Goal: Transaction & Acquisition: Purchase product/service

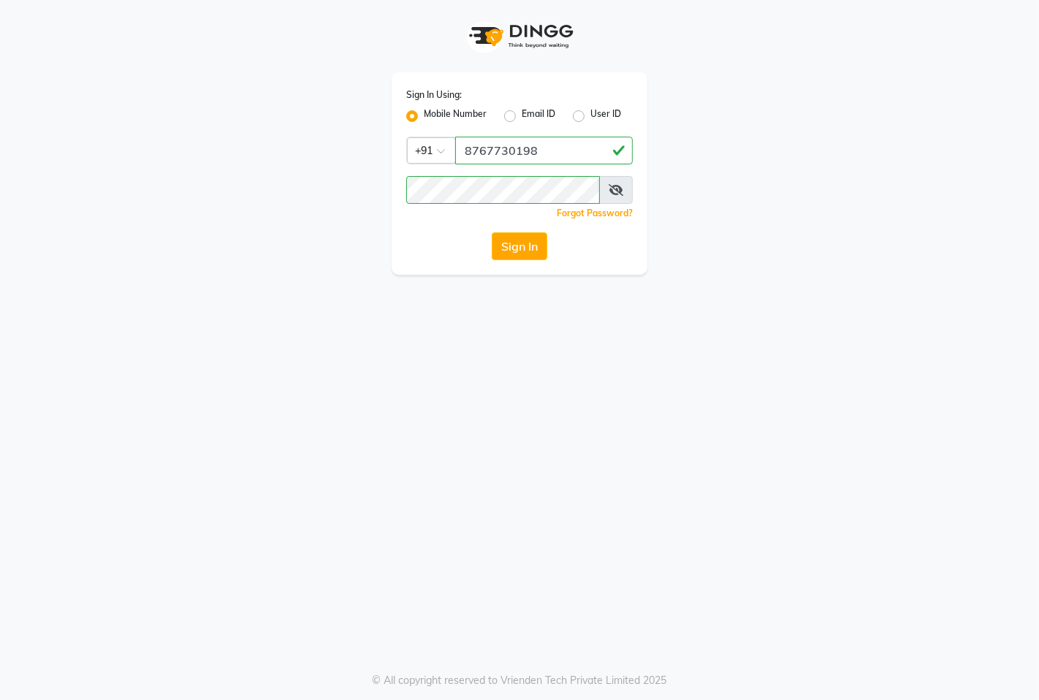
click at [515, 246] on button "Sign In" at bounding box center [520, 246] width 56 height 28
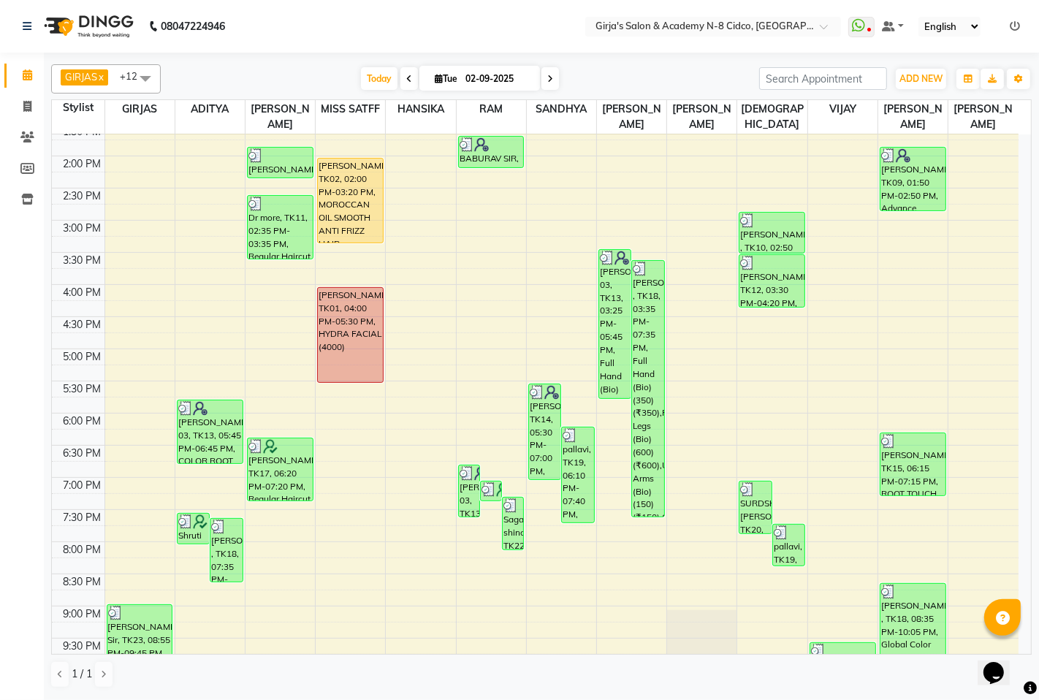
scroll to position [406, 0]
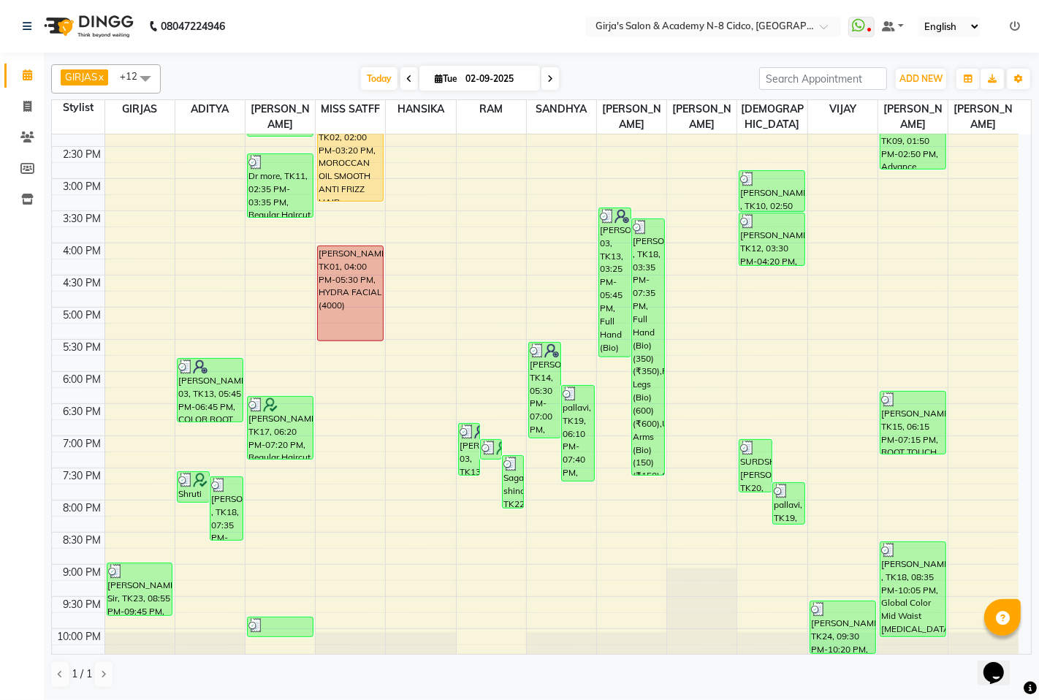
click at [401, 83] on span at bounding box center [410, 78] width 18 height 23
type input "[DATE]"
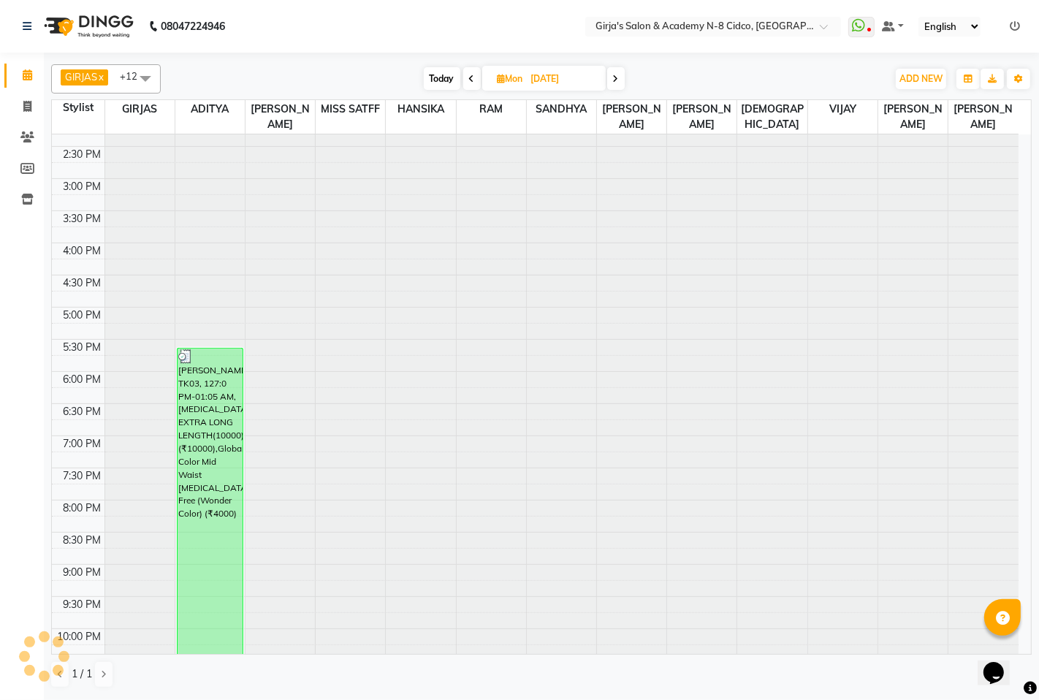
scroll to position [450, 0]
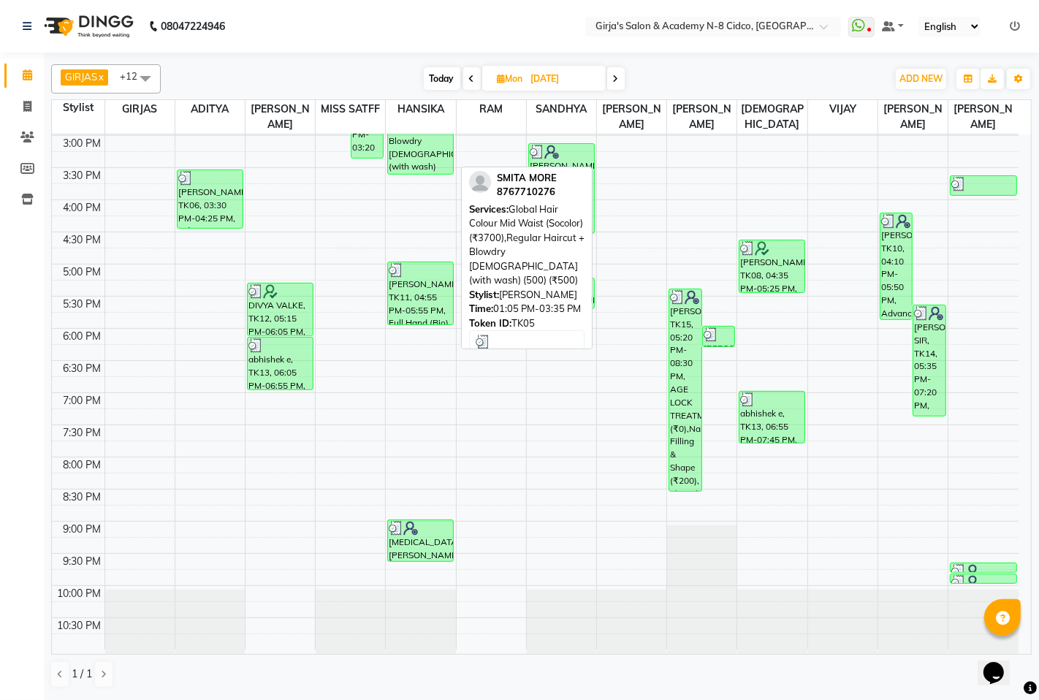
click at [420, 162] on div "SMITA MORE, TK05, 01:05 PM-03:35 PM, Global Hair Colour Mid Waist (Socolor) (₹3…" at bounding box center [420, 94] width 65 height 159
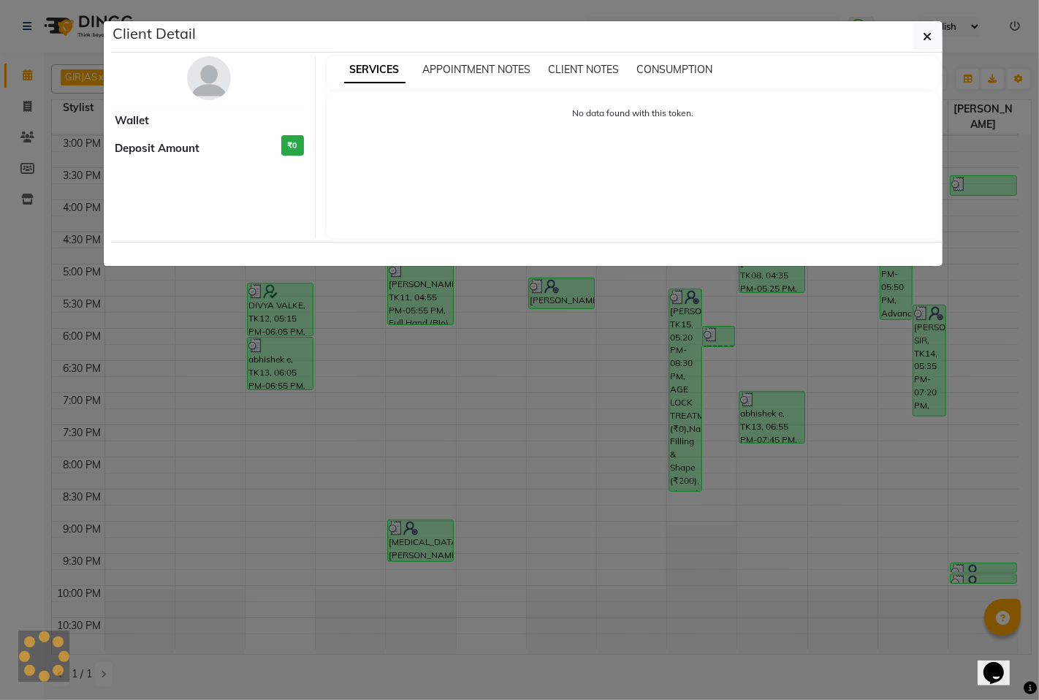
select select "3"
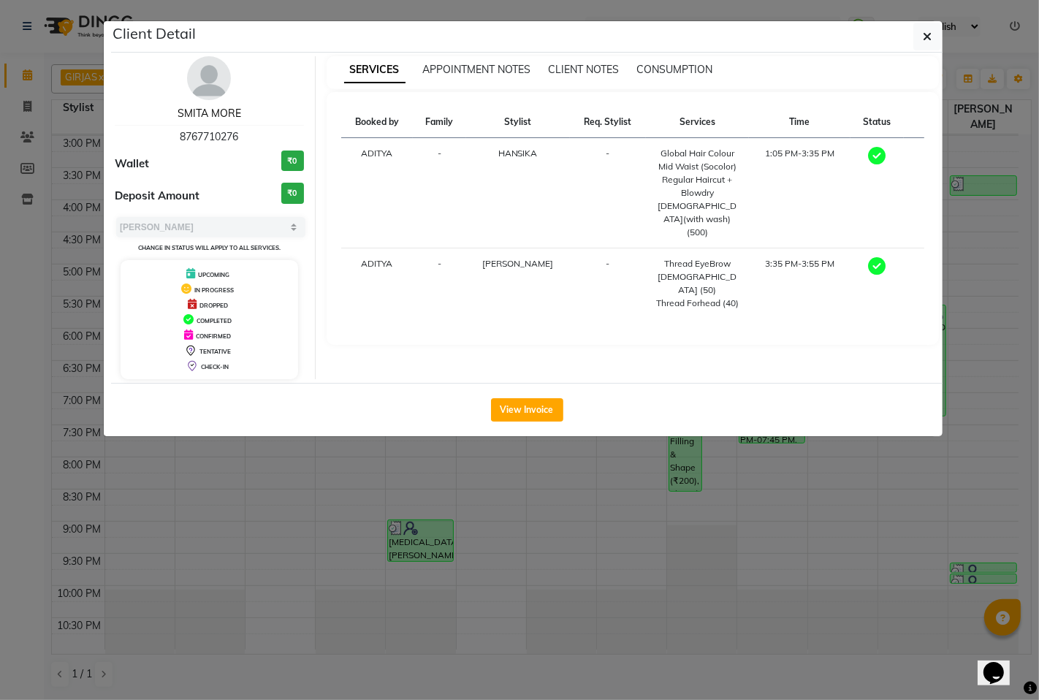
click at [201, 113] on link "SMITA MORE" at bounding box center [210, 113] width 64 height 13
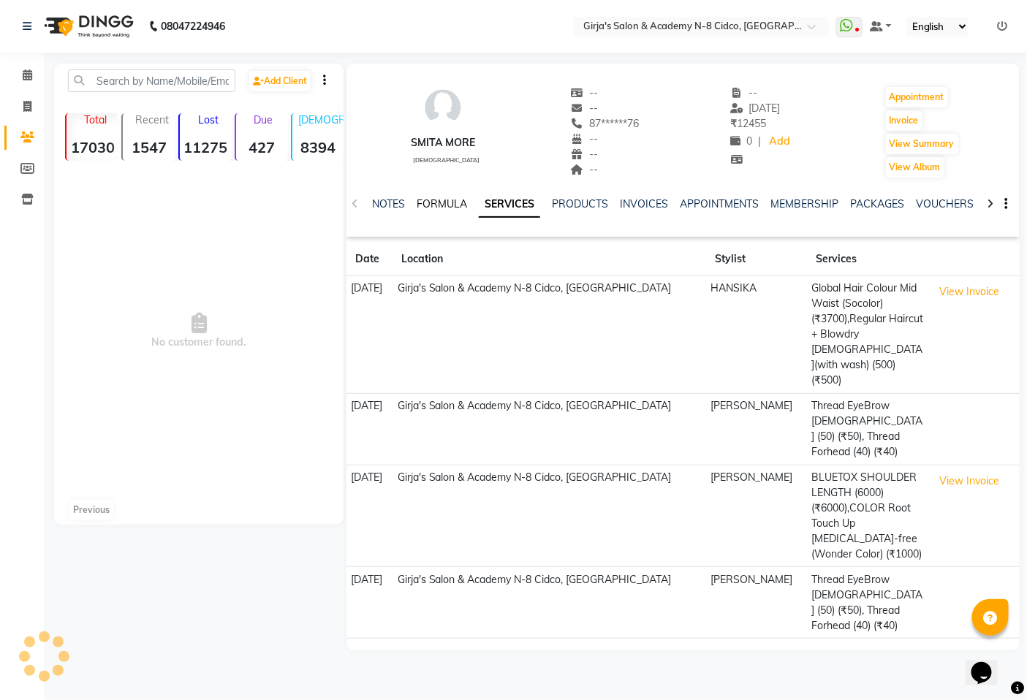
click at [453, 200] on link "FORMULA" at bounding box center [442, 203] width 50 height 13
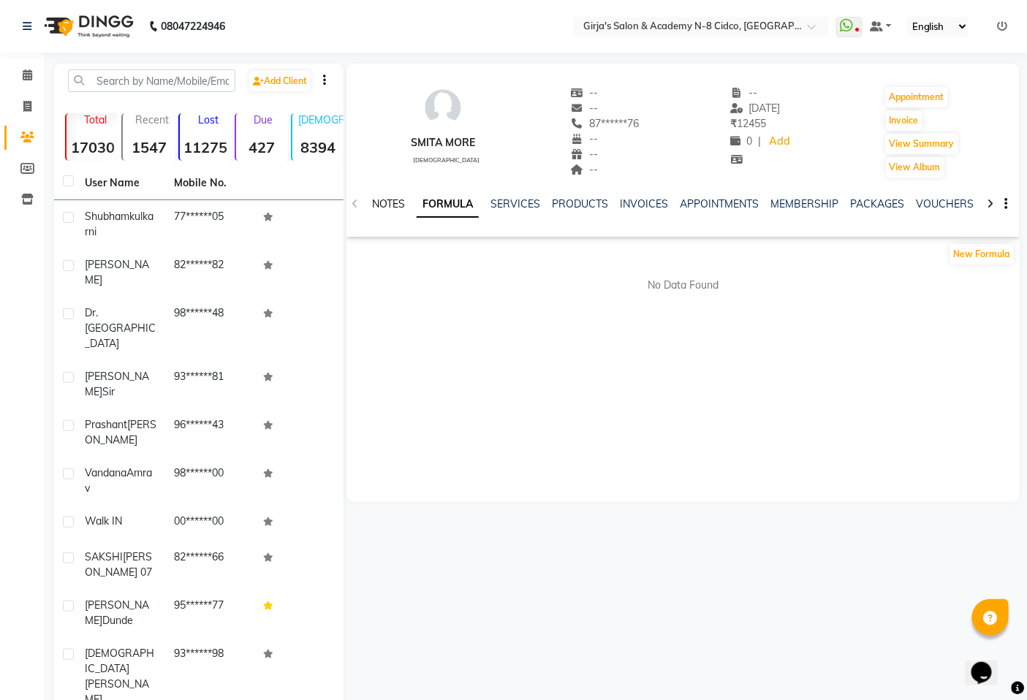
click at [397, 202] on link "NOTES" at bounding box center [388, 203] width 33 height 13
click at [981, 252] on button "New Note" at bounding box center [989, 254] width 50 height 20
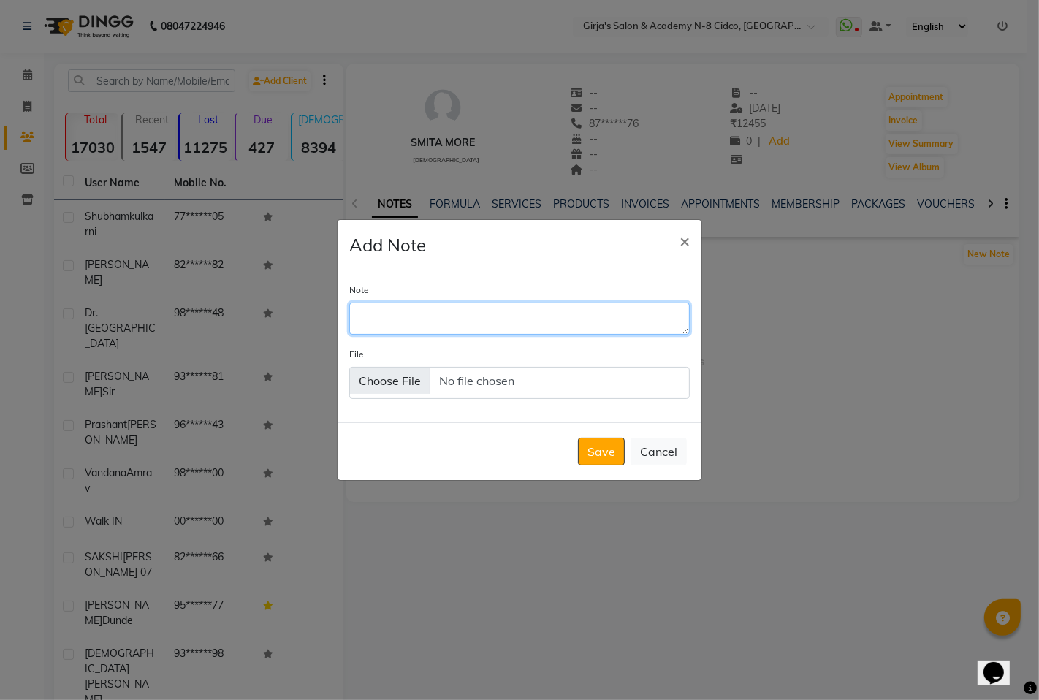
click at [429, 308] on textarea "Note" at bounding box center [519, 319] width 341 height 32
type textarea "4.62+4.5+2n +20 vol for touchup 6.65+4.2+30 vol for length"
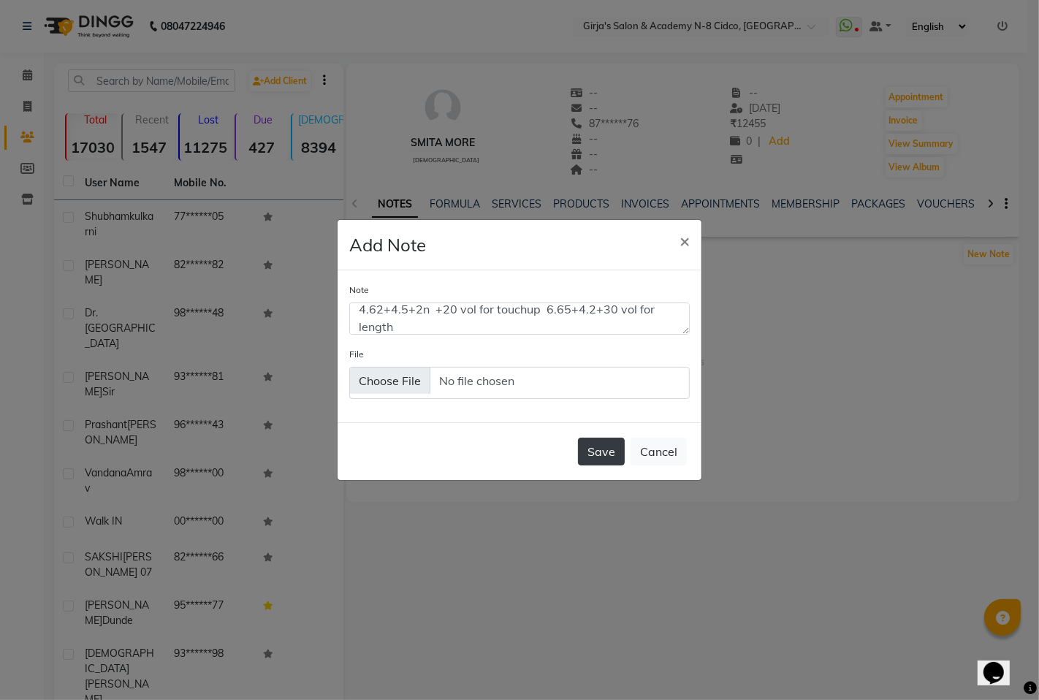
click at [596, 451] on button "Save" at bounding box center [601, 452] width 47 height 28
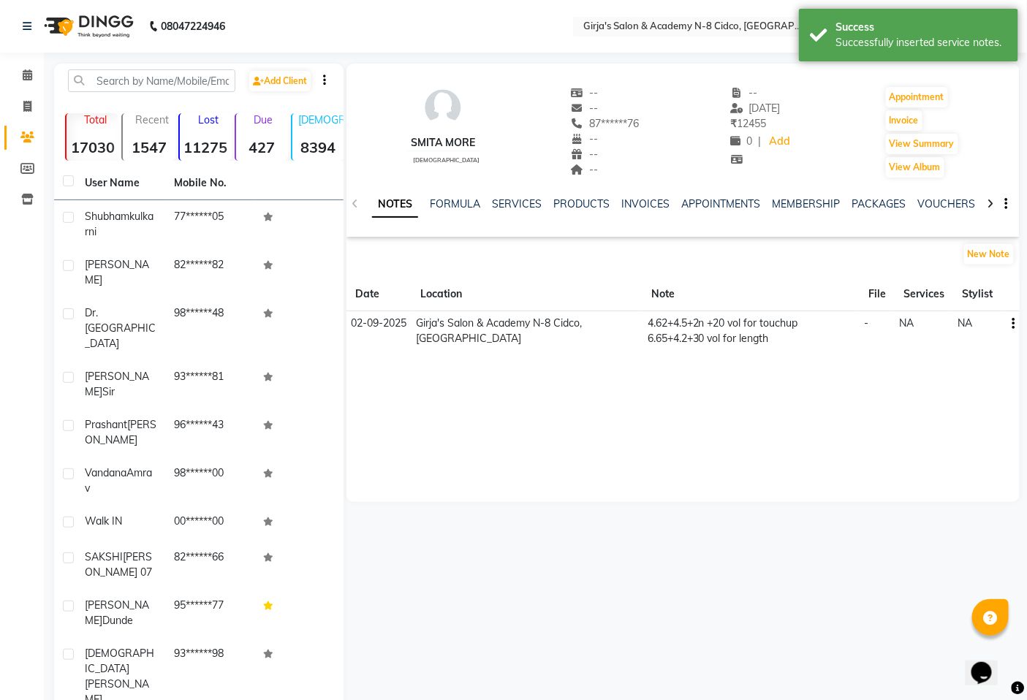
click at [463, 210] on div "FORMULA" at bounding box center [455, 204] width 50 height 15
click at [520, 208] on link "SERVICES" at bounding box center [517, 203] width 50 height 13
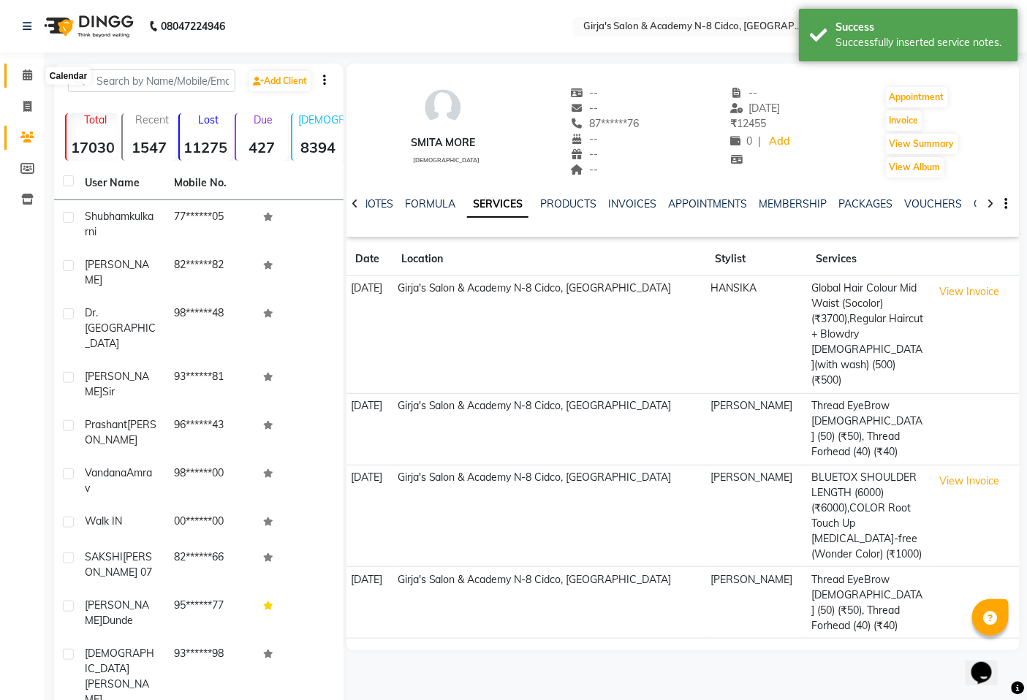
click at [25, 73] on icon at bounding box center [28, 74] width 10 height 11
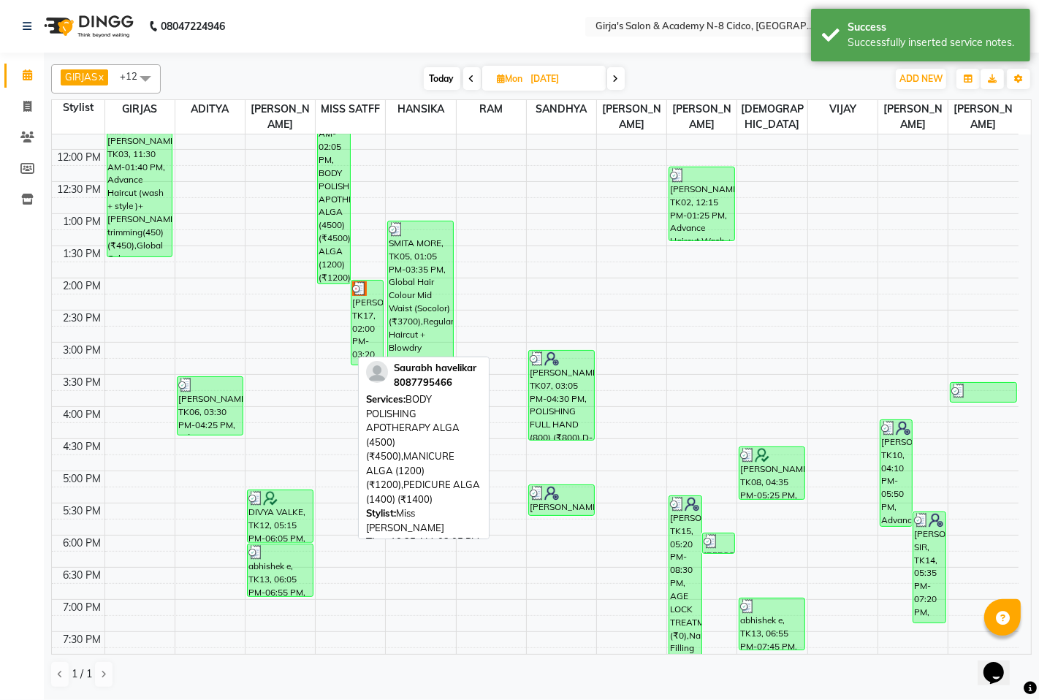
scroll to position [243, 0]
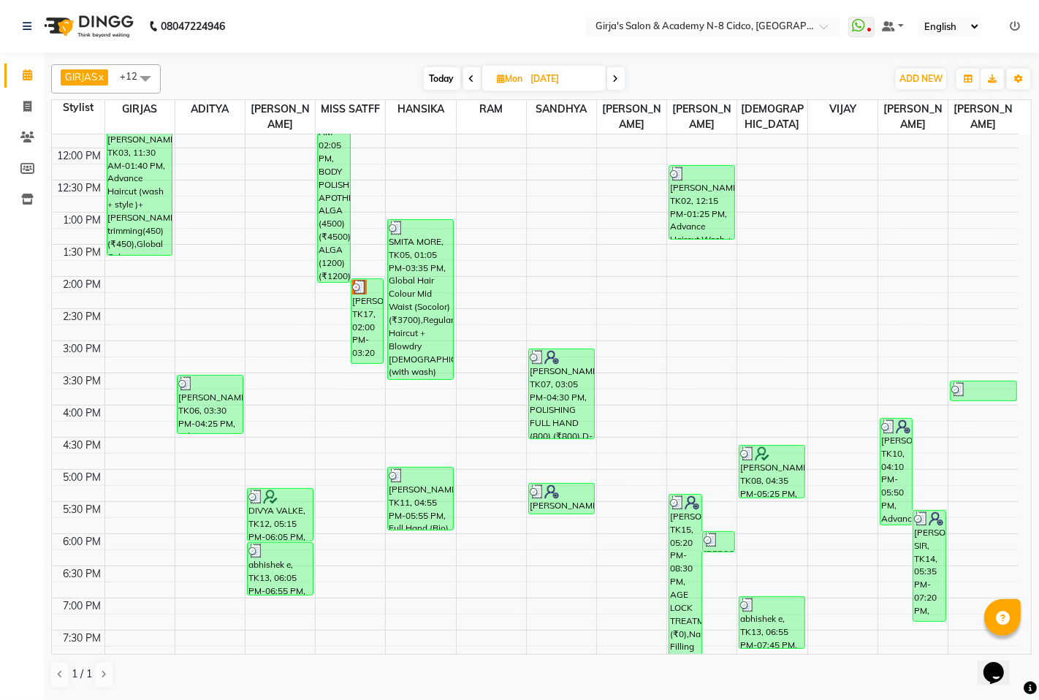
click at [619, 78] on span at bounding box center [616, 78] width 18 height 23
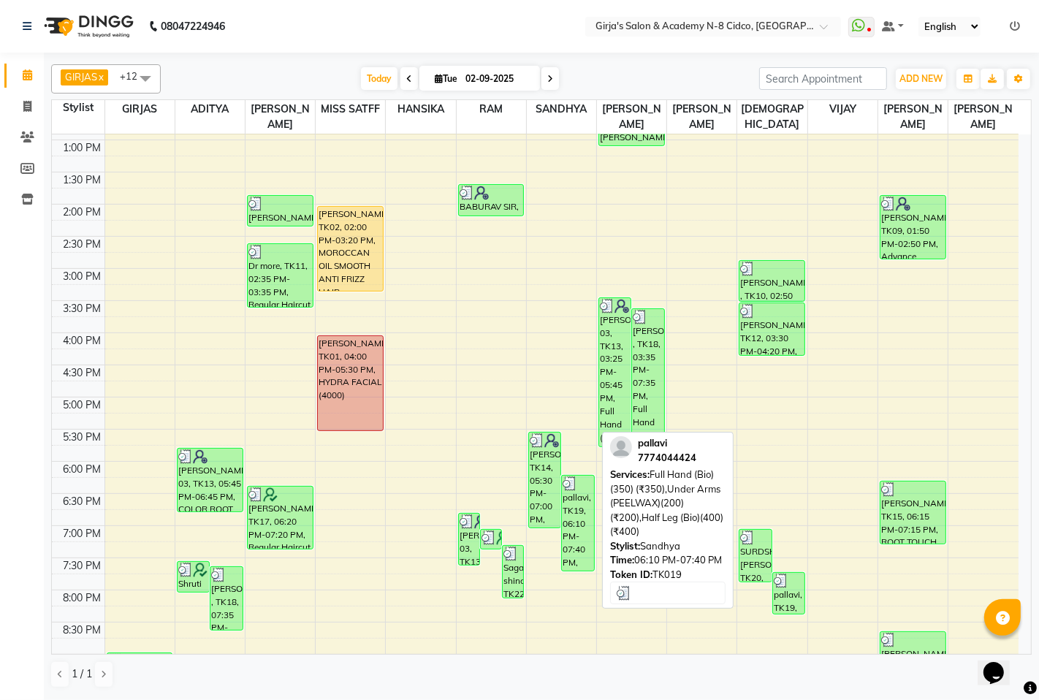
scroll to position [449, 0]
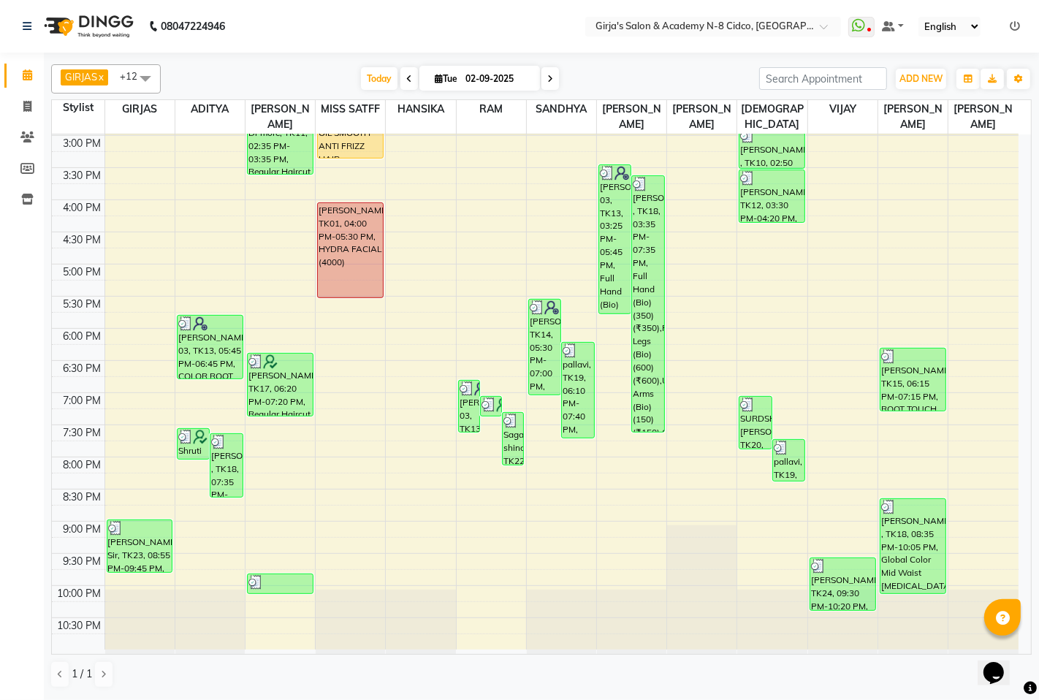
click at [548, 82] on icon at bounding box center [550, 79] width 6 height 9
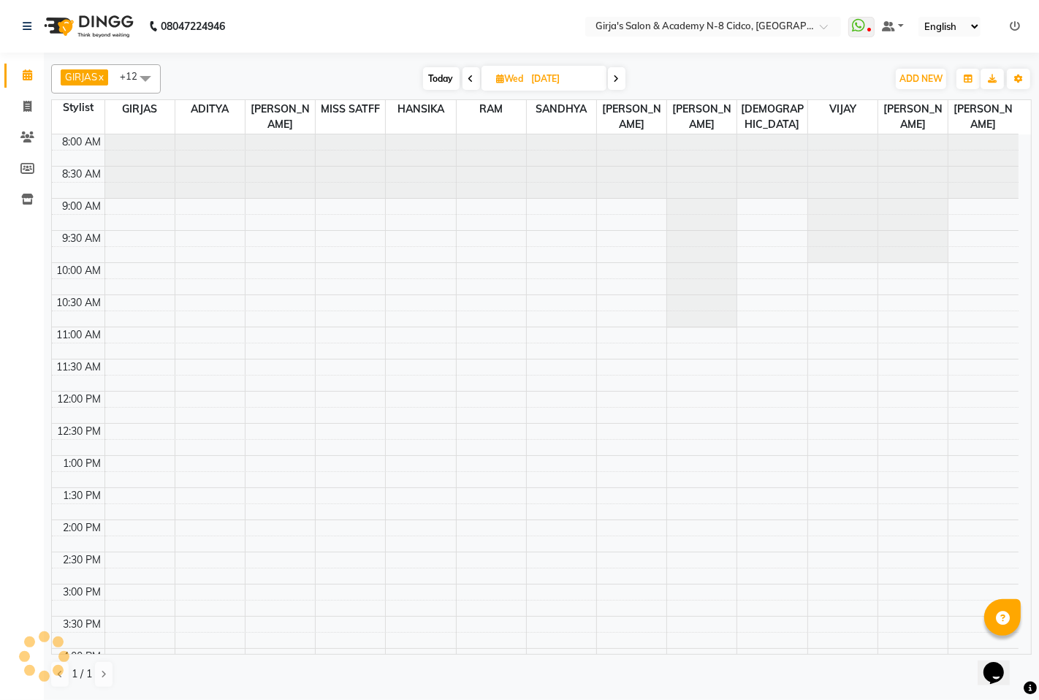
scroll to position [450, 0]
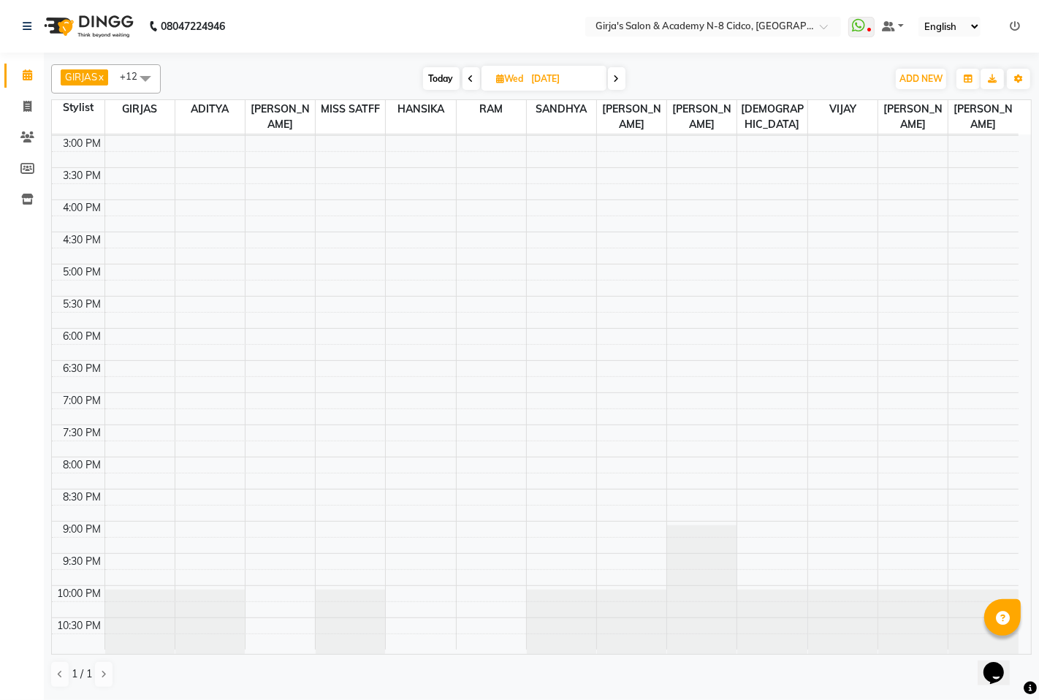
click at [469, 77] on icon at bounding box center [472, 79] width 6 height 9
type input "02-09-2025"
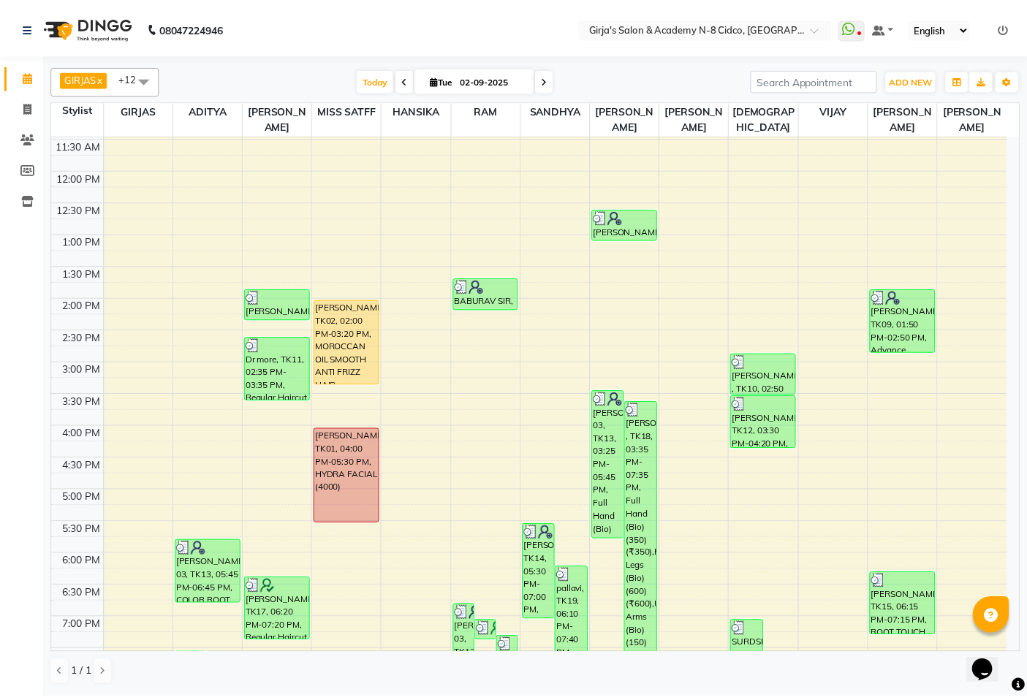
scroll to position [449, 0]
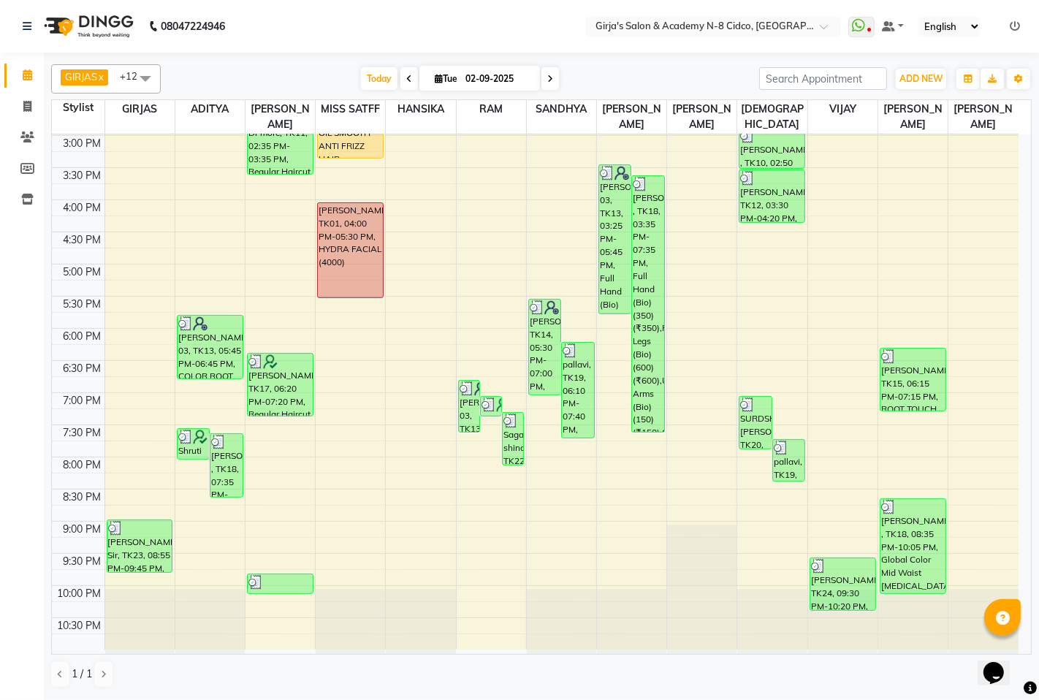
click at [653, 596] on div at bounding box center [631, 622] width 69 height 64
click at [28, 108] on icon at bounding box center [27, 106] width 8 height 11
select select "service"
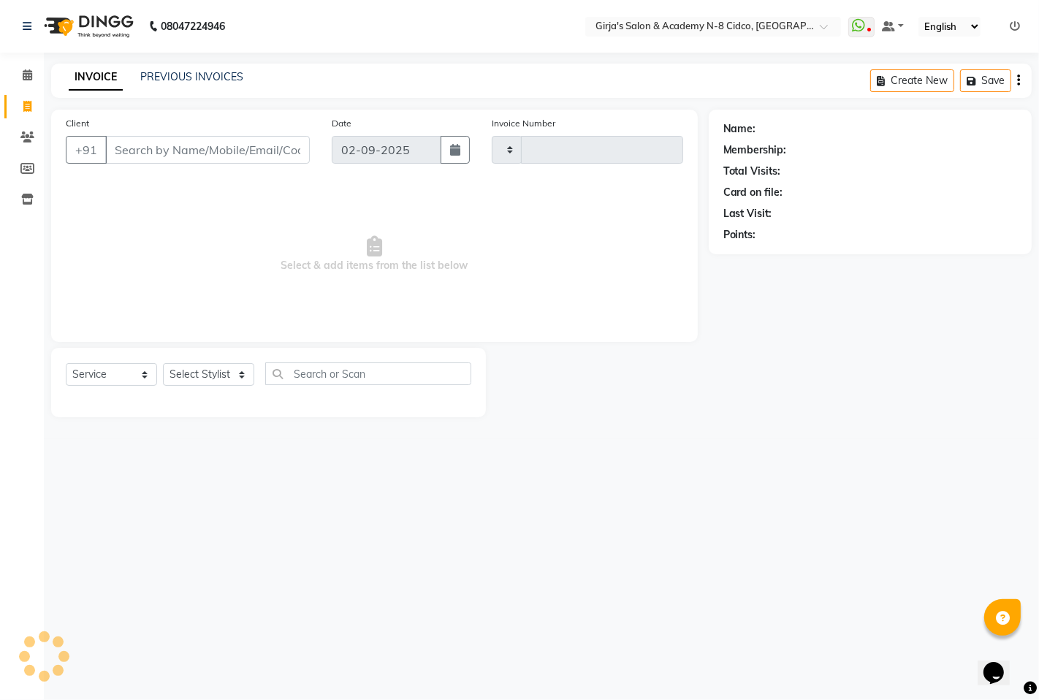
type input "4938"
select select "66"
click at [246, 137] on input "Client" at bounding box center [207, 150] width 205 height 28
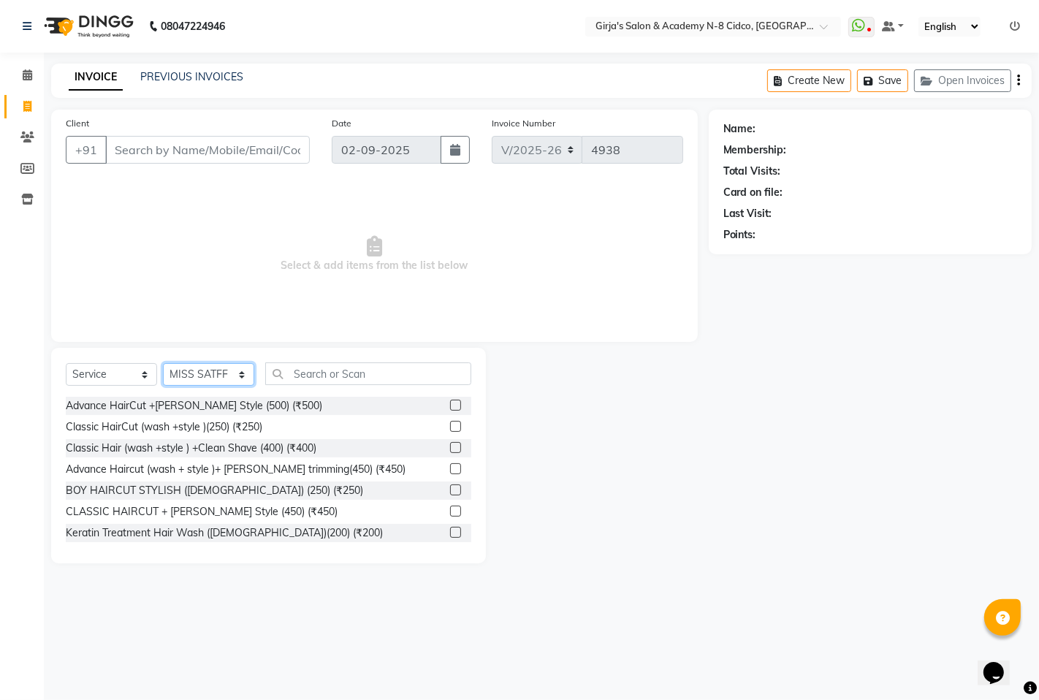
click at [183, 374] on select "Select Stylist ADITYA [PERSON_NAME] BEAUTY M GIRJAS [PERSON_NAME] MISS [PERSON_…" at bounding box center [208, 374] width 91 height 23
select select "27236"
click at [163, 364] on select "Select Stylist ADITYA [PERSON_NAME] BEAUTY M GIRJAS [PERSON_NAME] MISS [PERSON_…" at bounding box center [208, 374] width 91 height 23
click at [326, 382] on input "text" at bounding box center [368, 374] width 206 height 23
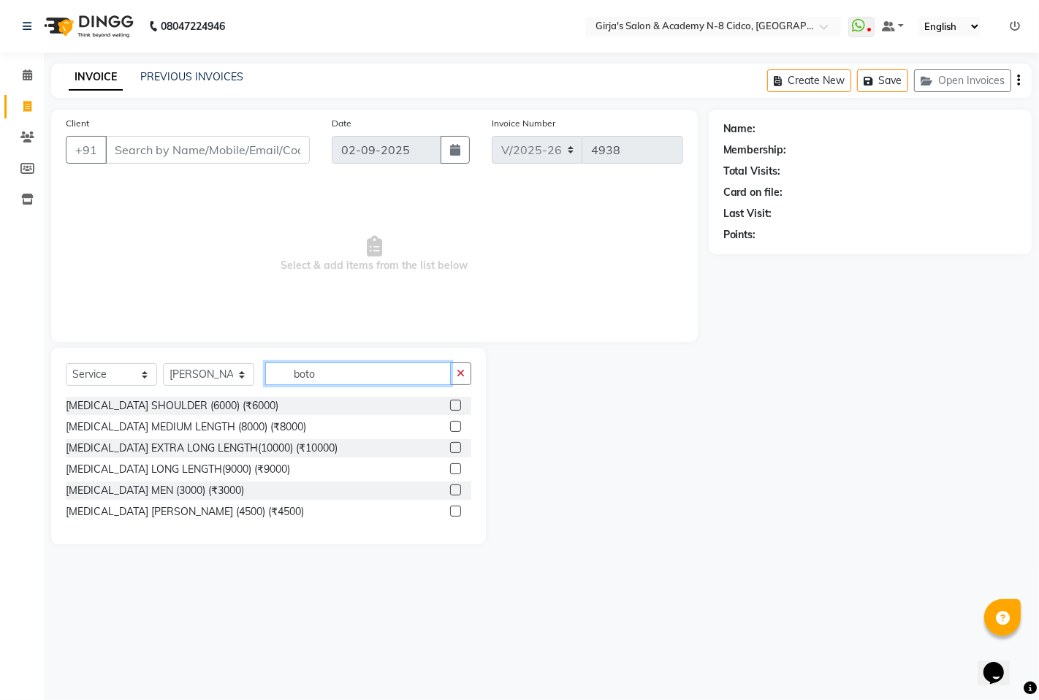
type input "boto"
click at [461, 426] on div at bounding box center [460, 427] width 21 height 18
click at [455, 425] on label at bounding box center [455, 426] width 11 height 11
click at [455, 425] on input "checkbox" at bounding box center [455, 427] width 10 height 10
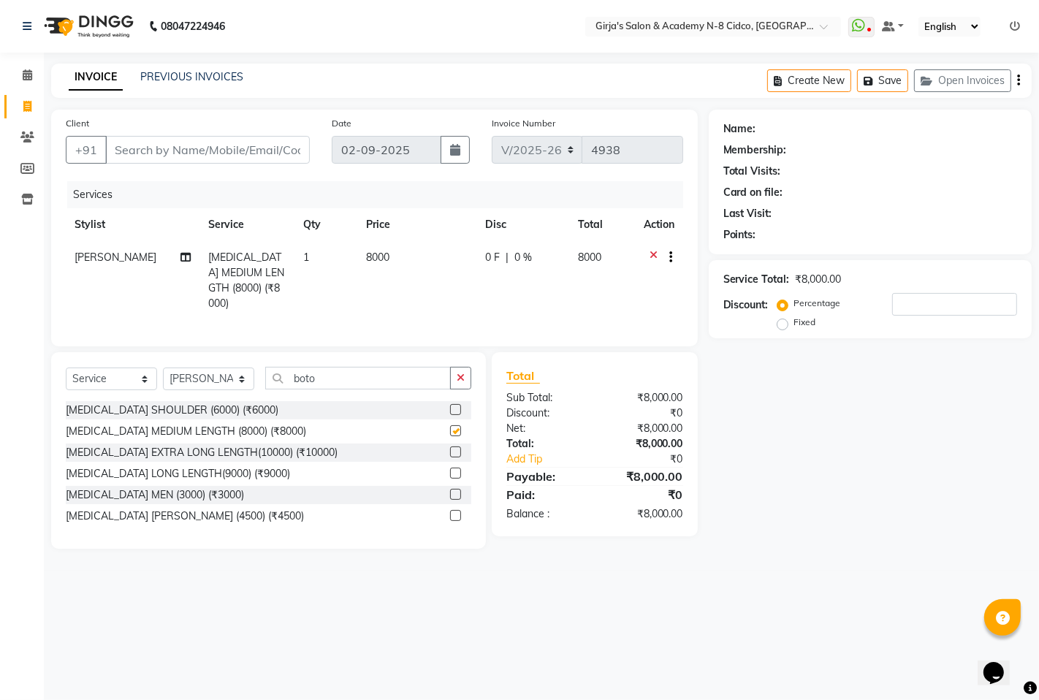
checkbox input "false"
click at [377, 376] on input "boto" at bounding box center [358, 378] width 186 height 23
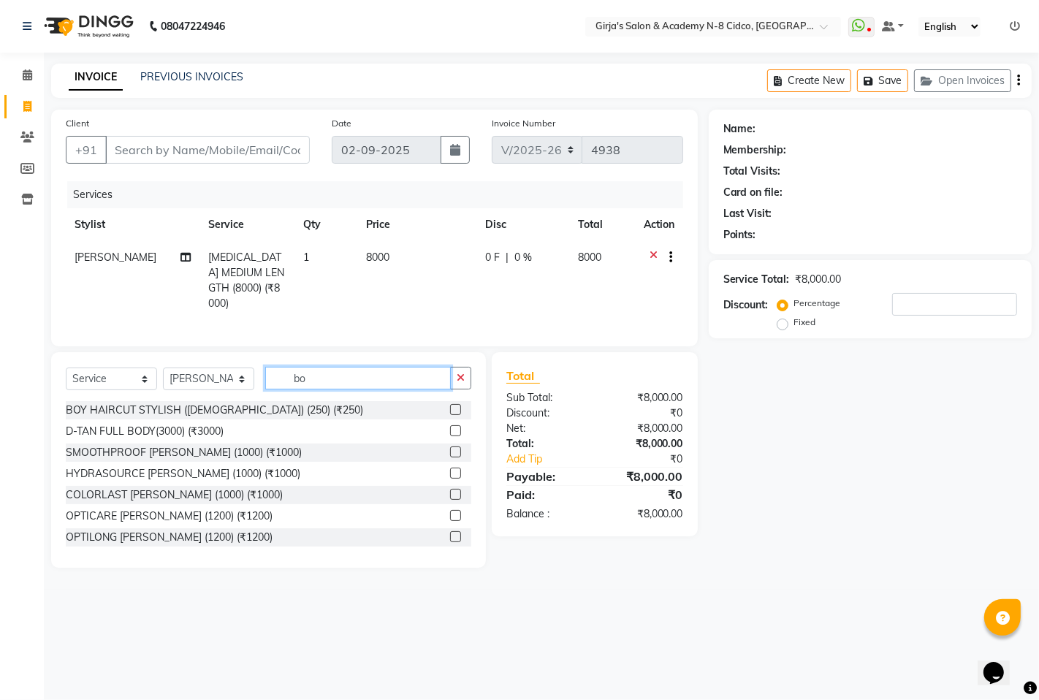
type input "b"
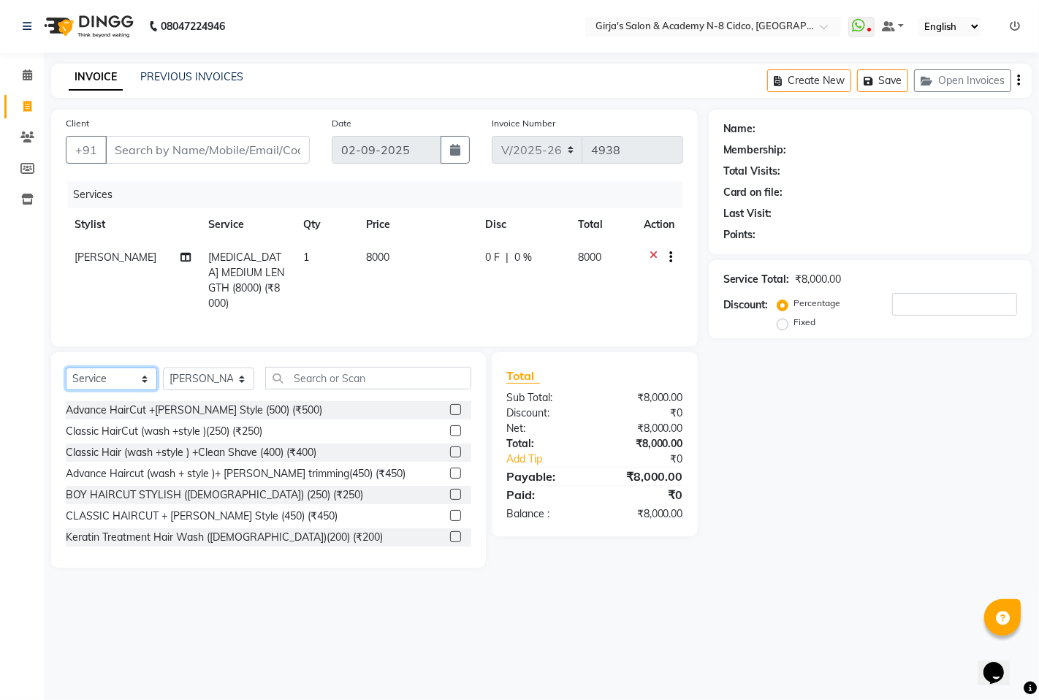
click at [144, 384] on select "Select Service Product Membership Package Voucher Prepaid Gift Card" at bounding box center [111, 379] width 91 height 23
select select "product"
click at [66, 368] on select "Select Service Product Membership Package Voucher Prepaid Gift Card" at bounding box center [111, 379] width 91 height 23
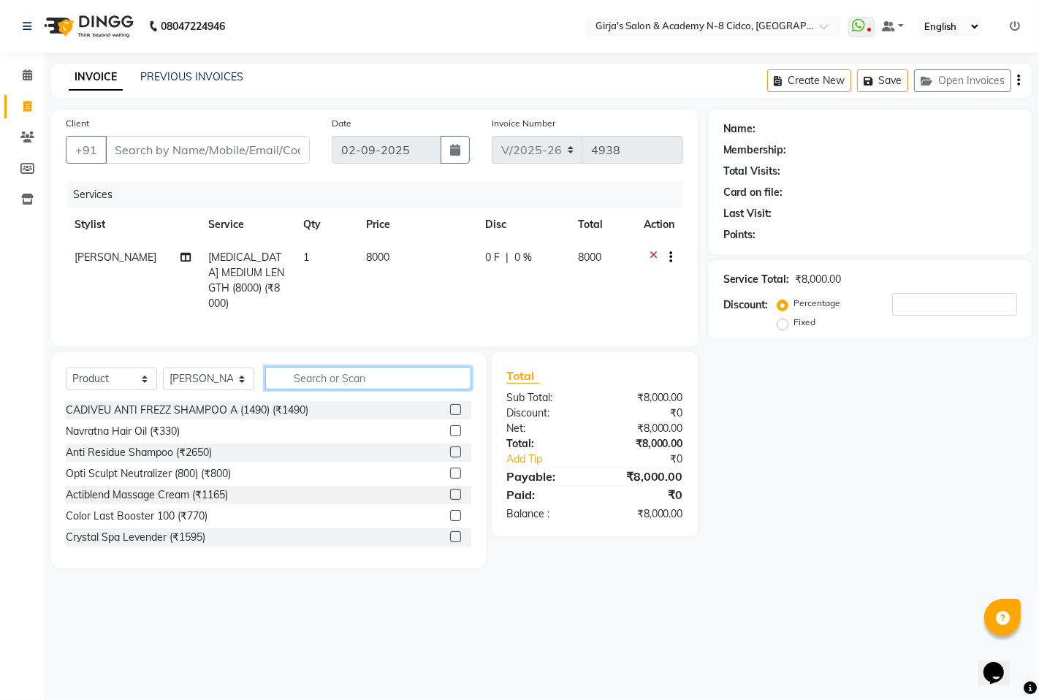
click at [312, 368] on input "text" at bounding box center [368, 378] width 206 height 23
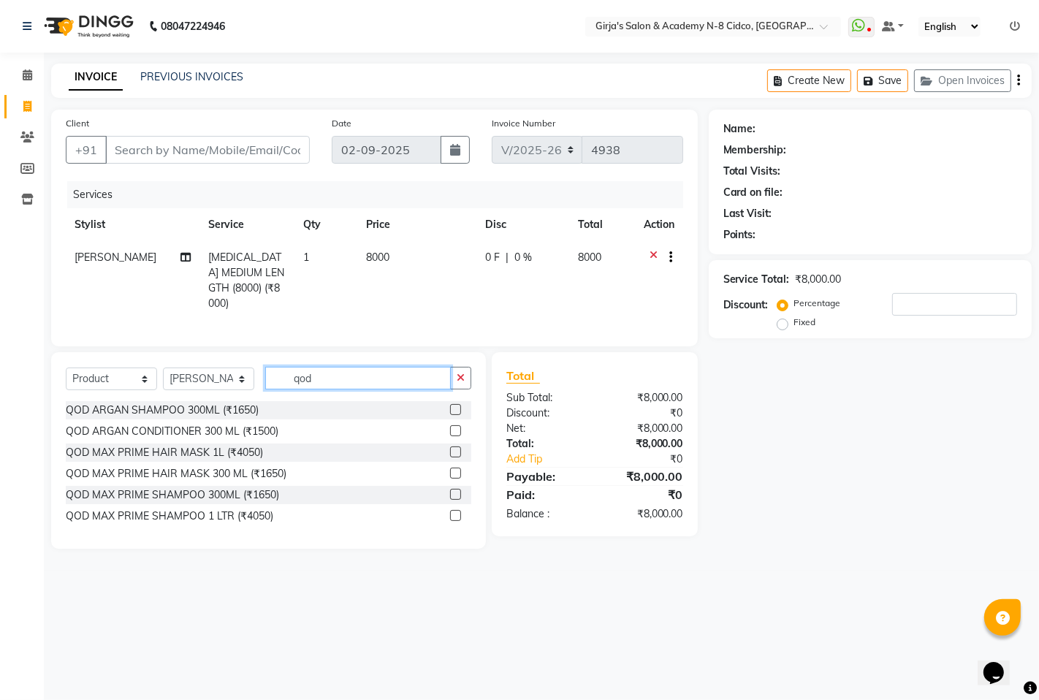
type input "qod"
click at [456, 493] on label at bounding box center [455, 494] width 11 height 11
click at [456, 493] on input "checkbox" at bounding box center [455, 495] width 10 height 10
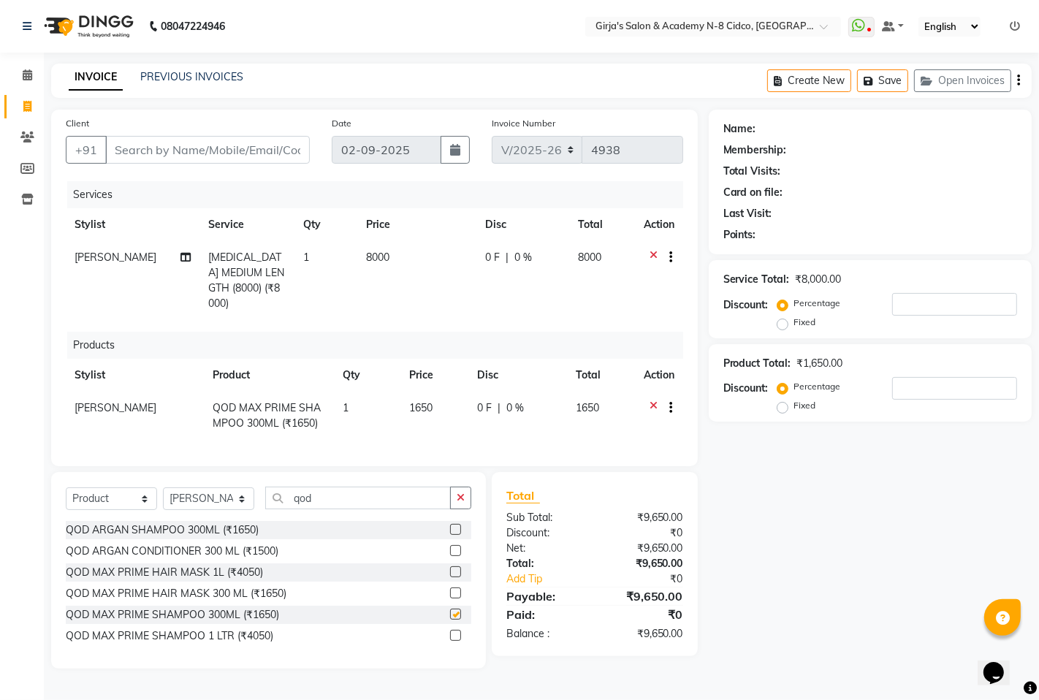
checkbox input "false"
click at [454, 588] on label at bounding box center [455, 593] width 11 height 11
click at [454, 589] on input "checkbox" at bounding box center [455, 594] width 10 height 10
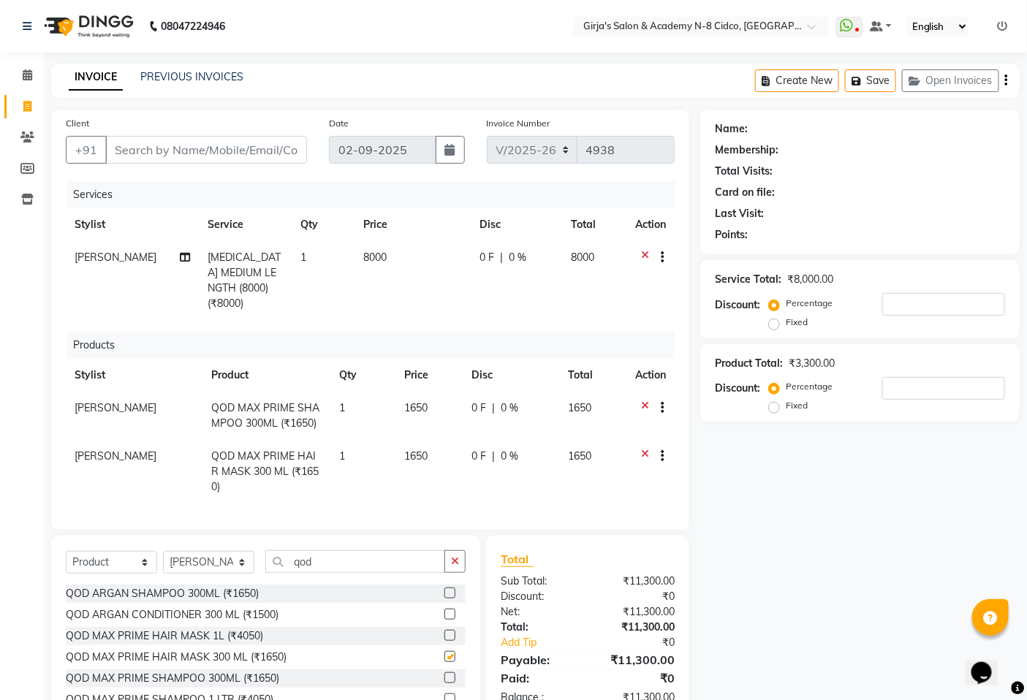
checkbox input "false"
click at [102, 450] on span "[PERSON_NAME]" at bounding box center [116, 456] width 82 height 13
select select "27236"
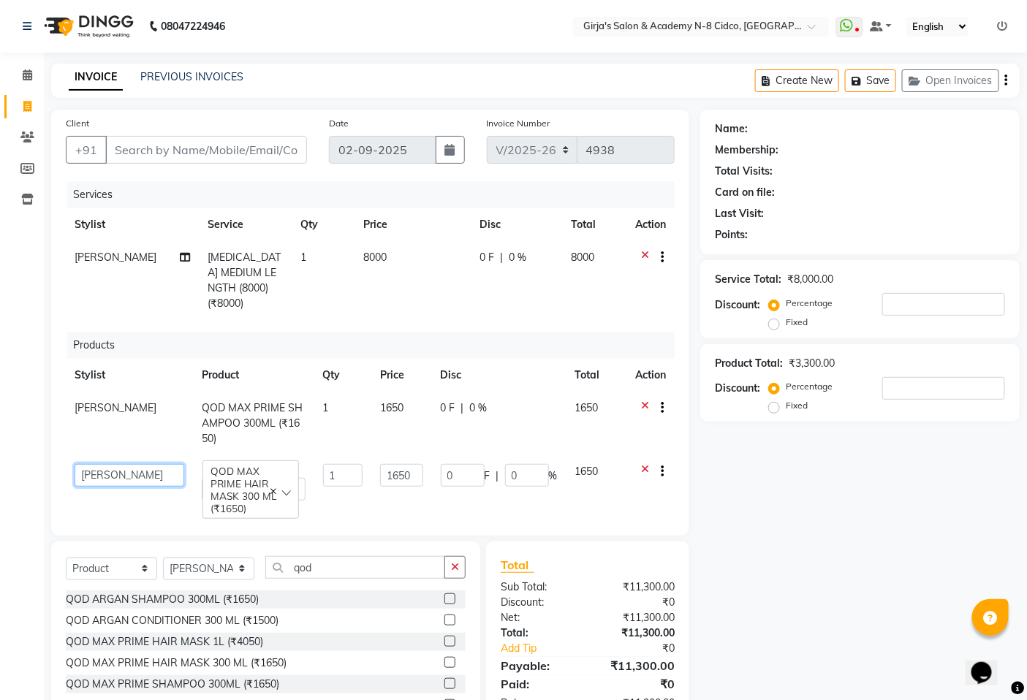
click at [112, 464] on select "[PERSON_NAME] BEAUTY M GIRJAS [PERSON_NAME] MISS SATFF [PERSON_NAME] RAM [PERSO…" at bounding box center [130, 475] width 110 height 23
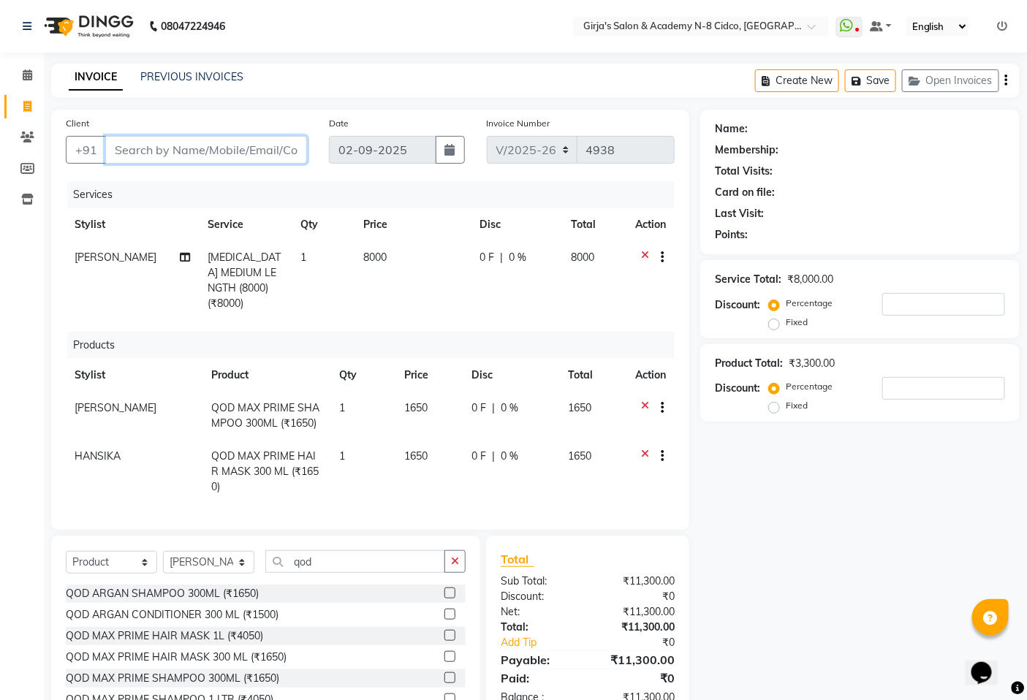
click at [232, 148] on input "Client" at bounding box center [206, 150] width 202 height 28
click at [180, 254] on icon at bounding box center [185, 257] width 10 height 10
select select "27236"
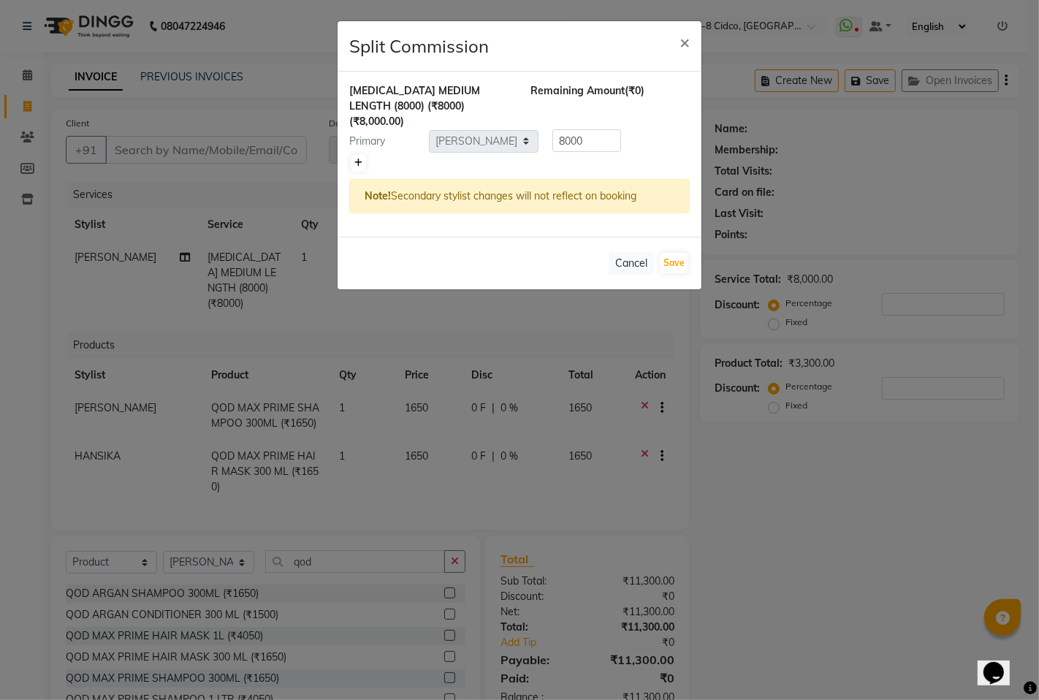
click at [351, 154] on link at bounding box center [358, 163] width 15 height 18
type input "4000"
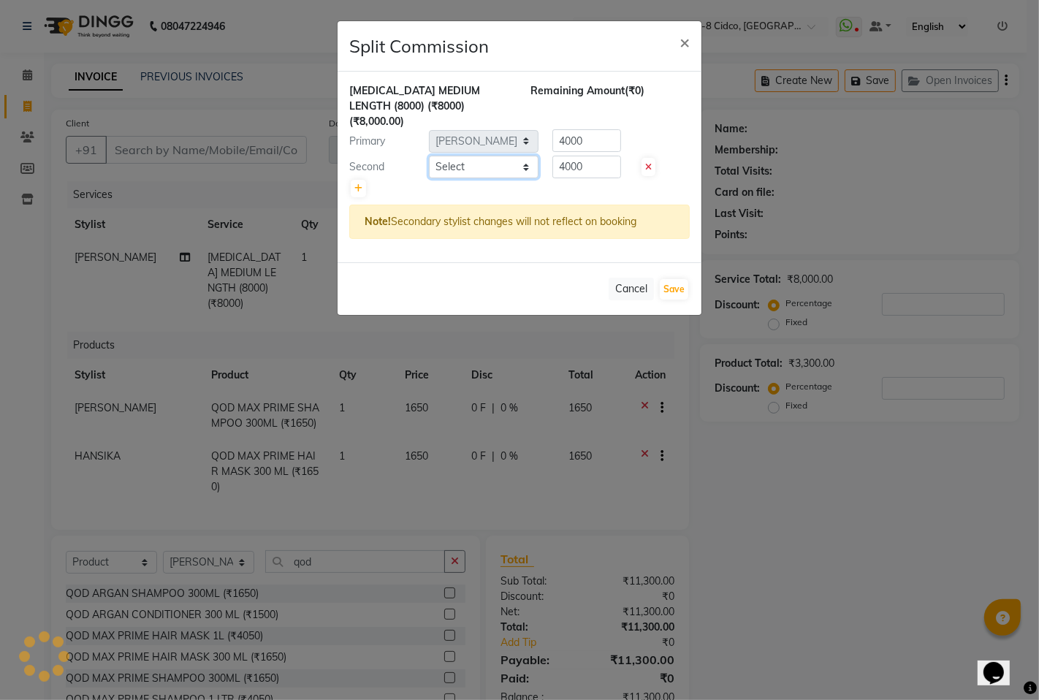
click at [512, 162] on select "Select ADITYA [PERSON_NAME] BEAUTY M GIRJAS [PERSON_NAME] MISS [PERSON_NAME] RA…" at bounding box center [484, 167] width 110 height 23
select select "8502"
click at [429, 156] on select "Select ADITYA [PERSON_NAME] BEAUTY M GIRJAS [PERSON_NAME] MISS [PERSON_NAME] RA…" at bounding box center [484, 167] width 110 height 23
click at [666, 279] on button "Save" at bounding box center [674, 289] width 29 height 20
select select "Select"
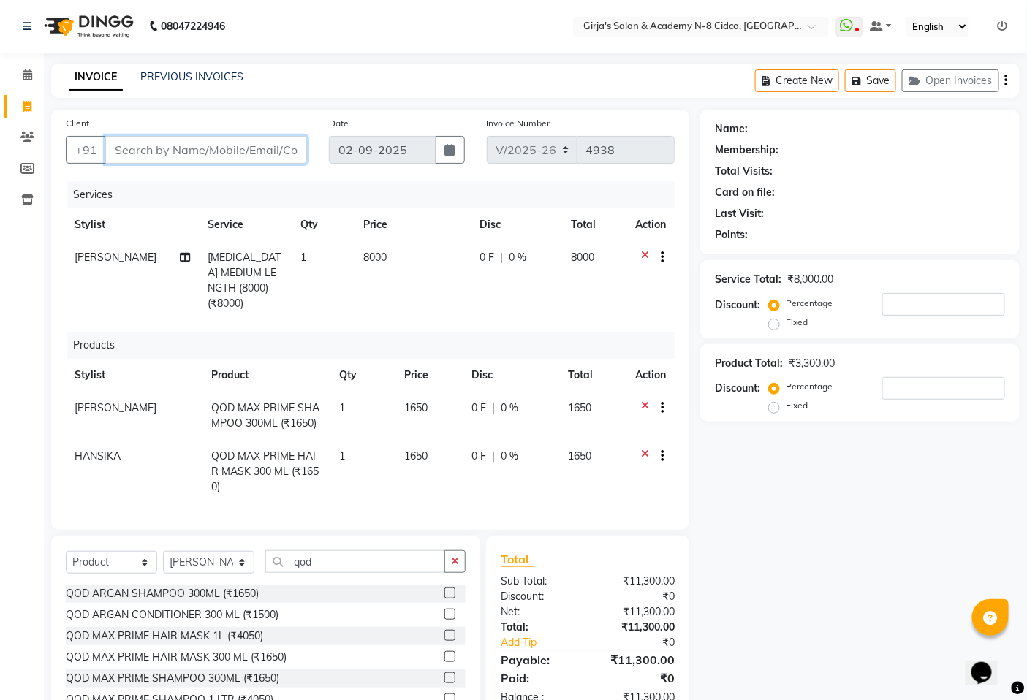
click at [264, 148] on input "Client" at bounding box center [206, 150] width 202 height 28
type input "7"
type input "0"
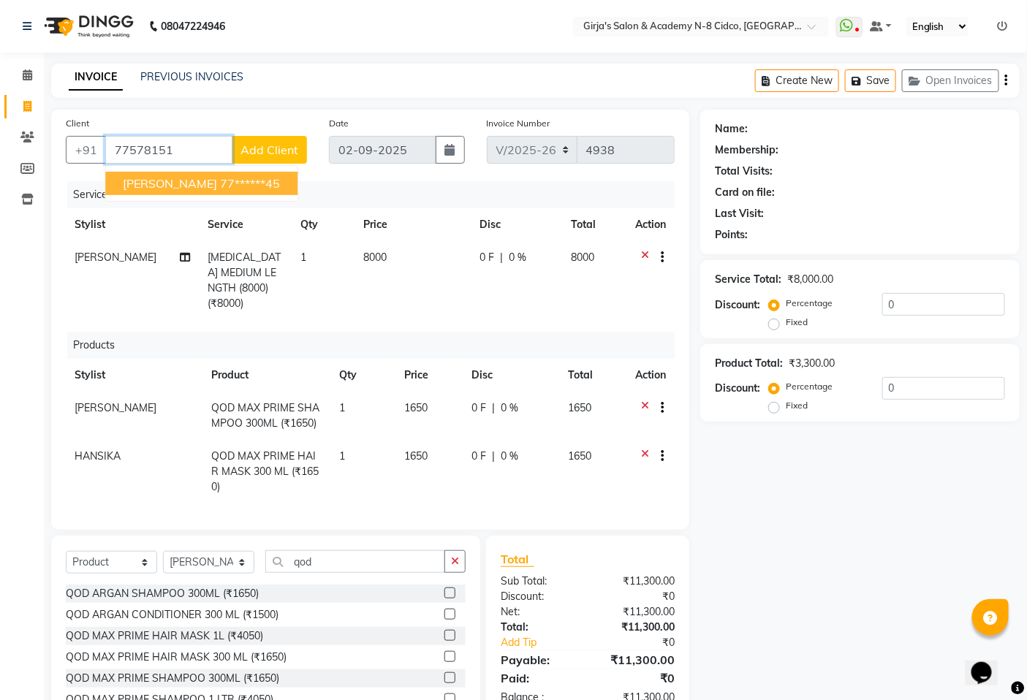
click at [266, 187] on ngb-highlight "77******45" at bounding box center [250, 183] width 60 height 15
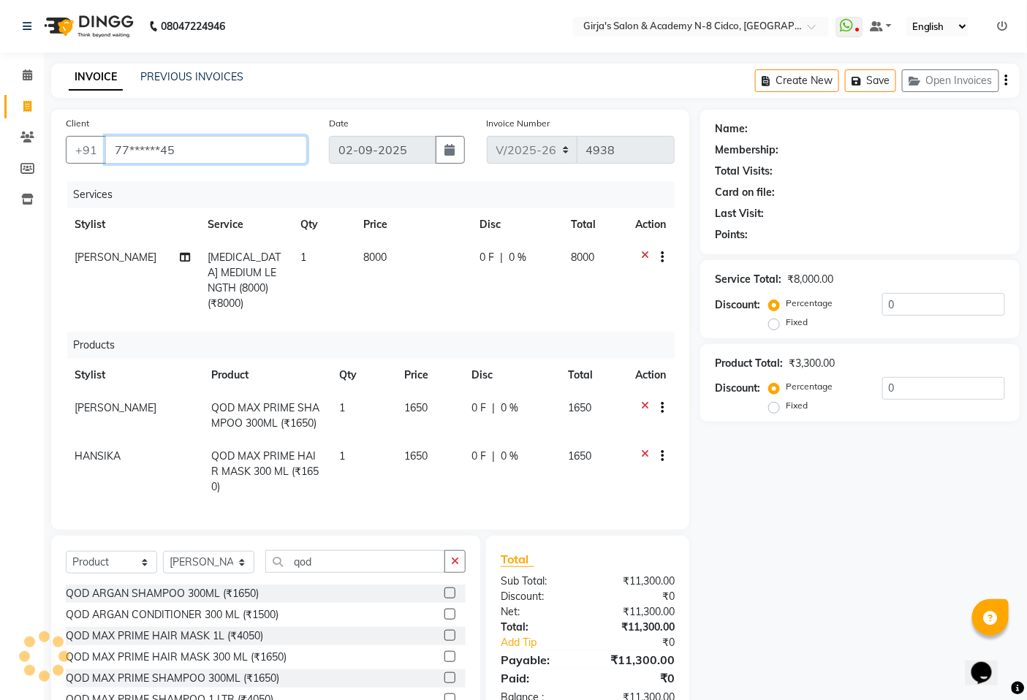
type input "77******45"
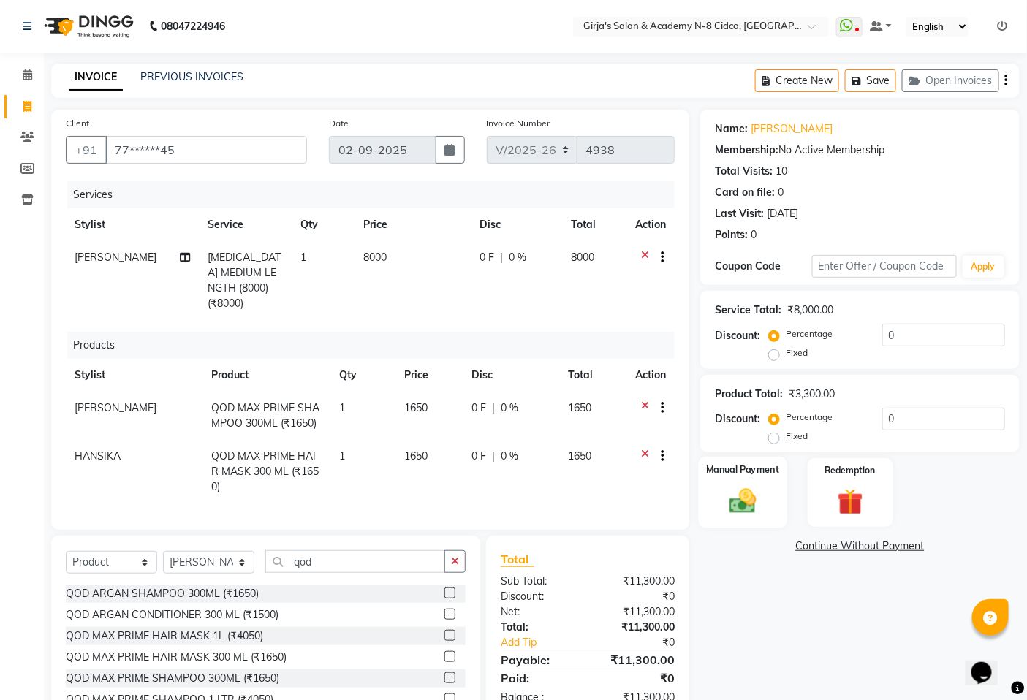
click at [769, 504] on div "Manual Payment" at bounding box center [743, 493] width 88 height 72
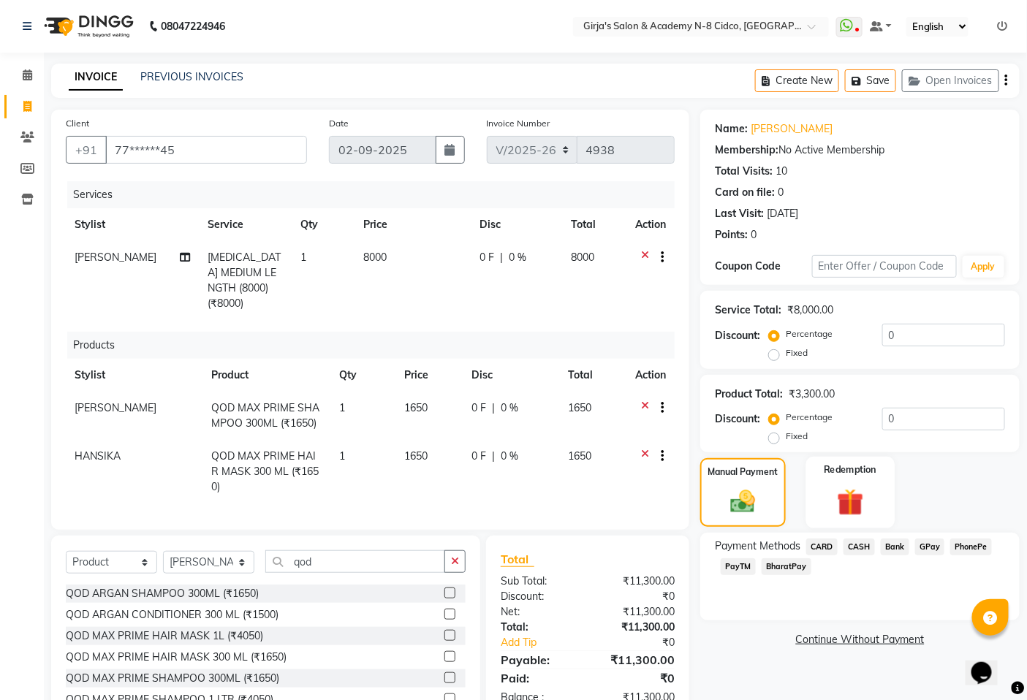
scroll to position [34, 0]
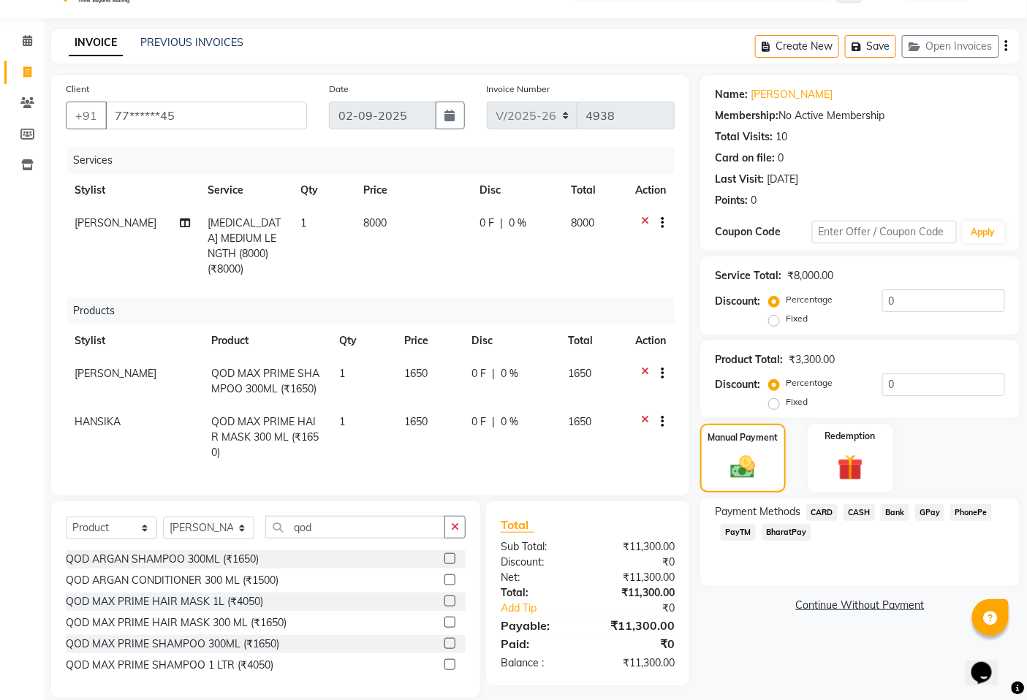
click at [824, 515] on span "CARD" at bounding box center [821, 512] width 31 height 17
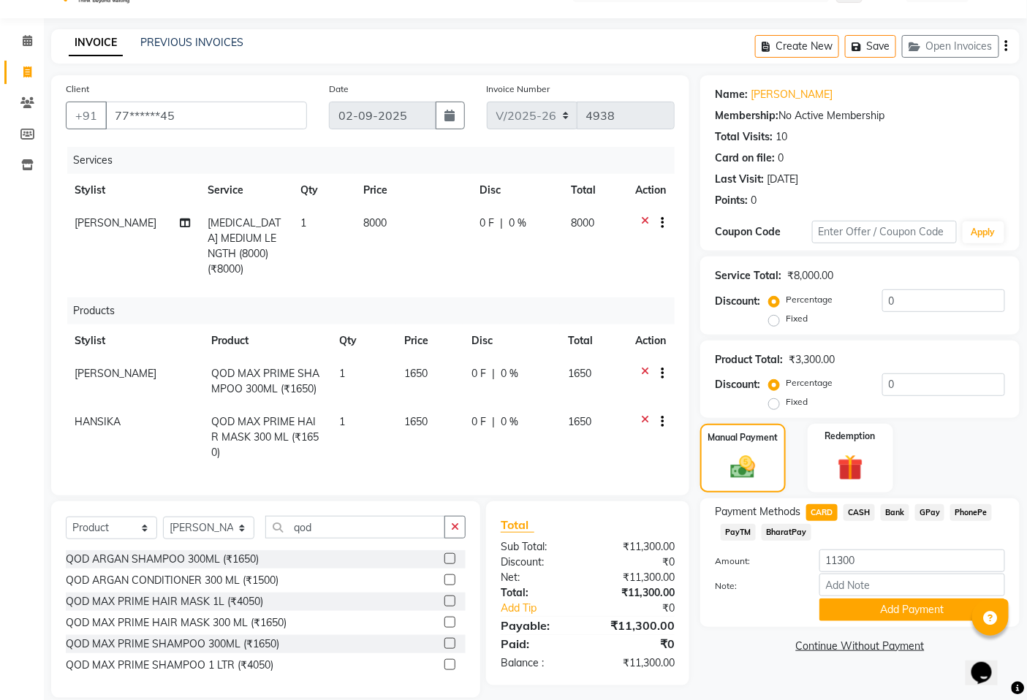
click at [925, 509] on span "GPay" at bounding box center [930, 512] width 30 height 17
click at [902, 621] on button "Add Payment" at bounding box center [912, 610] width 186 height 23
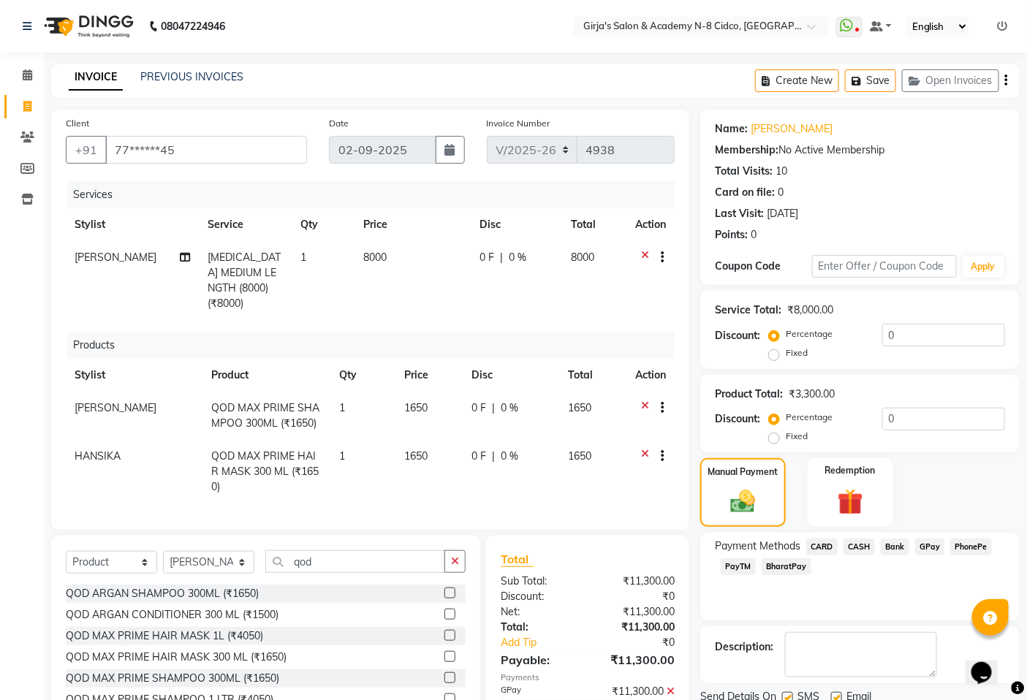
scroll to position [55, 0]
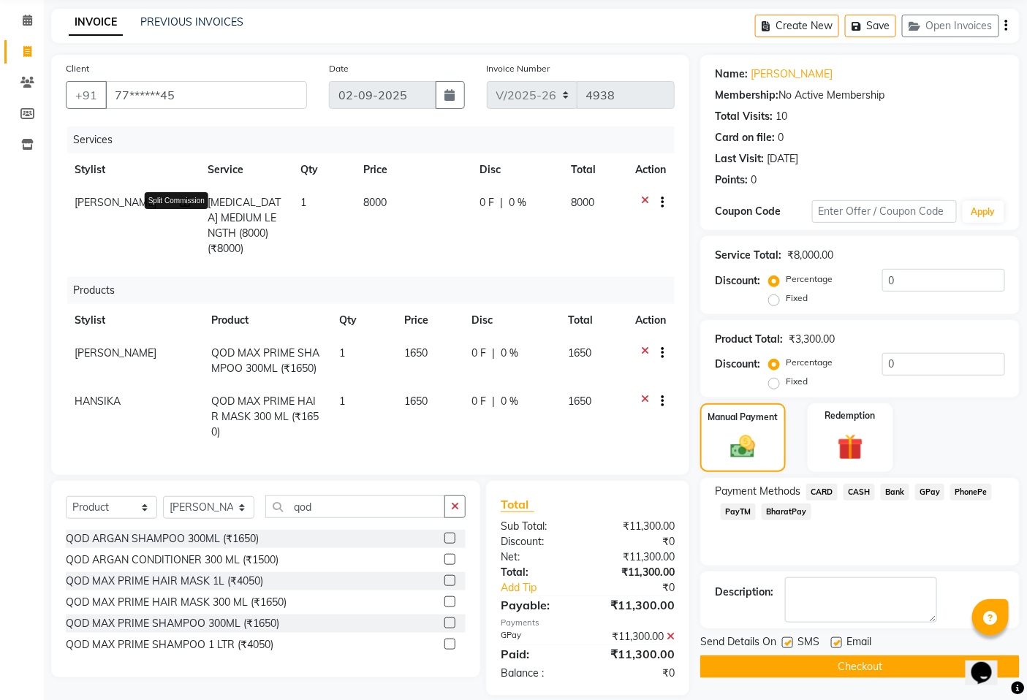
click at [180, 205] on icon at bounding box center [185, 202] width 10 height 10
select select "27236"
select select "8502"
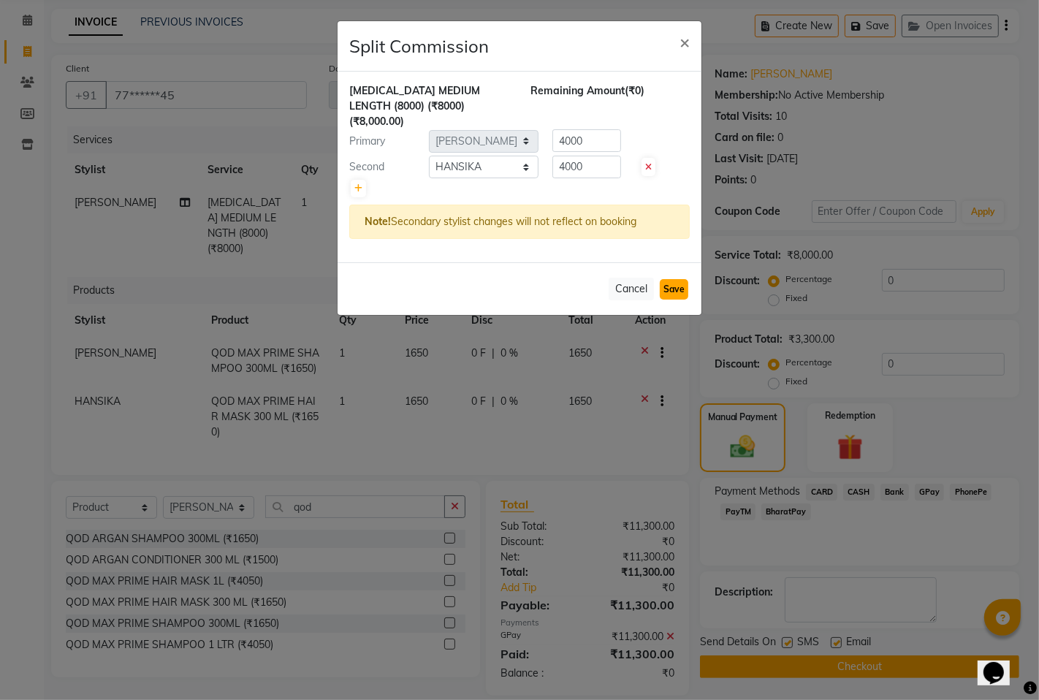
click at [671, 279] on button "Save" at bounding box center [674, 289] width 29 height 20
select select "Select"
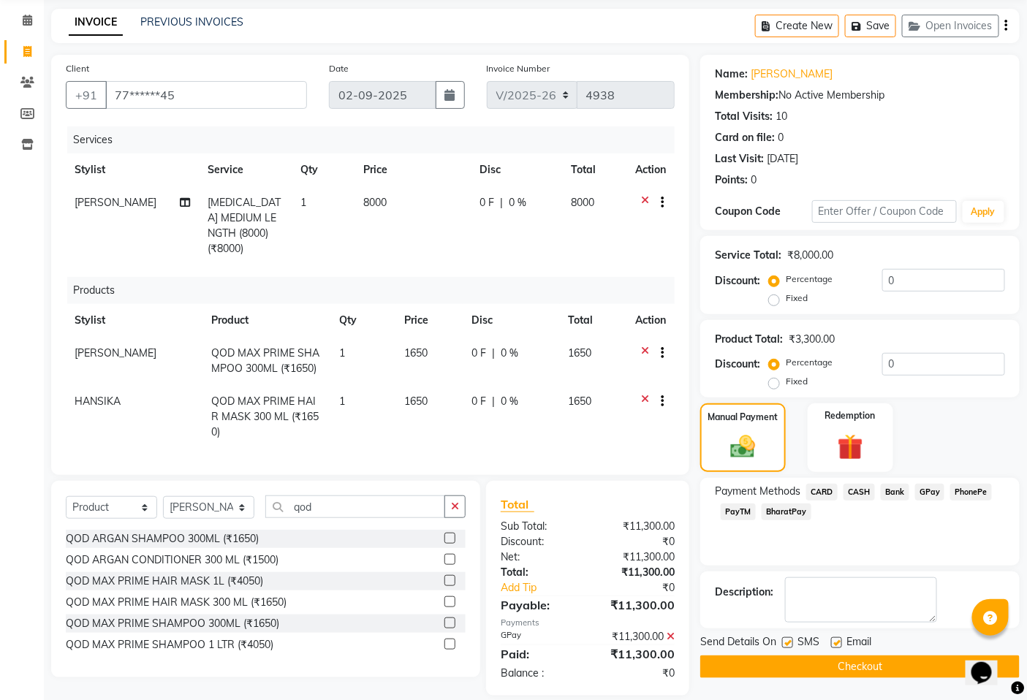
click at [804, 662] on button "Checkout" at bounding box center [859, 667] width 319 height 23
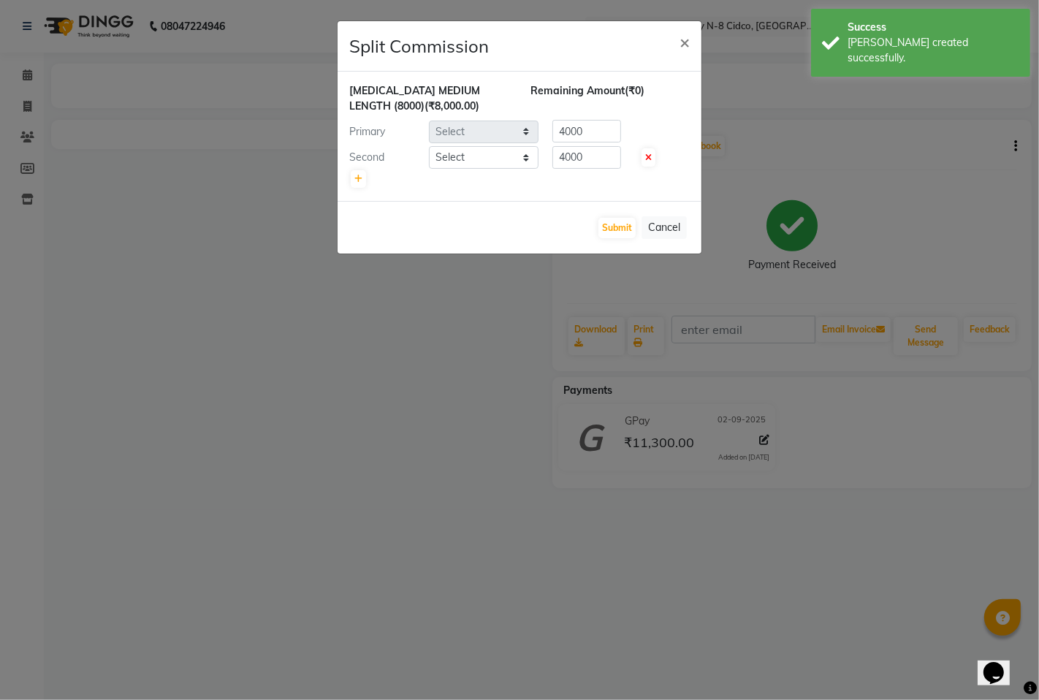
select select "27236"
select select "8502"
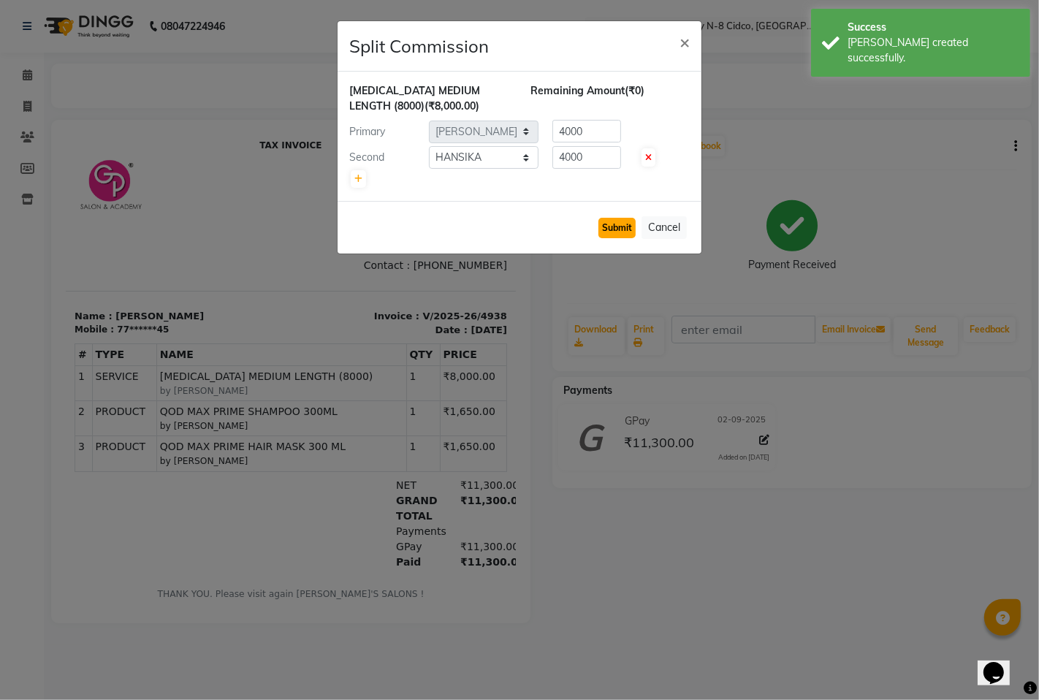
click at [612, 218] on button "Submit" at bounding box center [617, 228] width 37 height 20
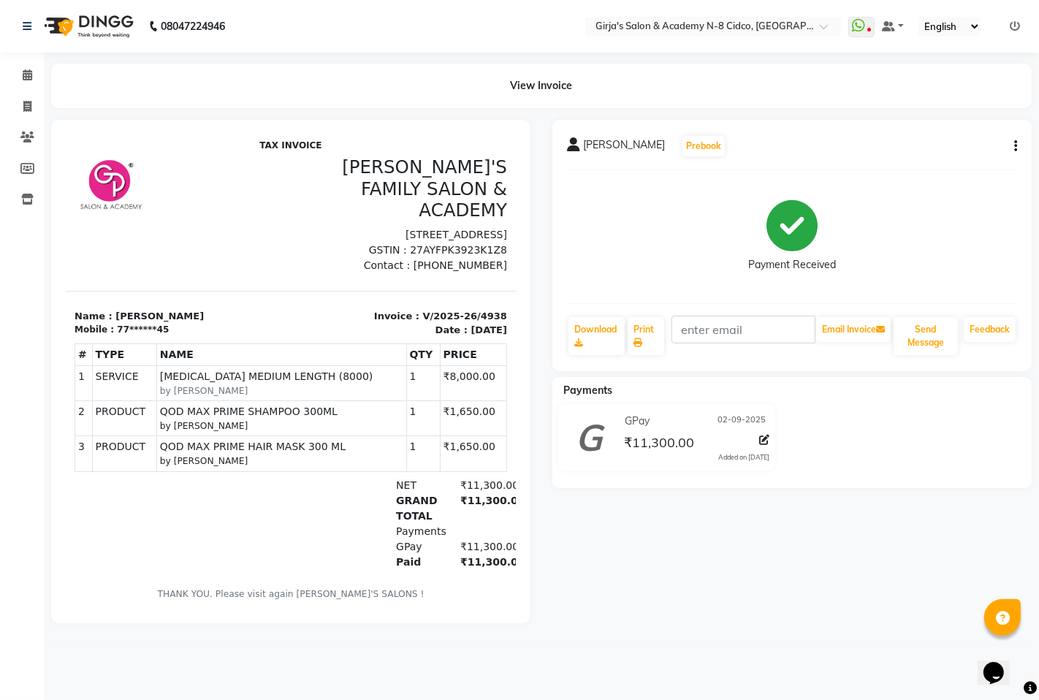
click at [954, 549] on div "Pooja bilwanikar Prebook Payment Received Download Print Email Invoice Send Mes…" at bounding box center [792, 372] width 501 height 504
